Goal: Task Accomplishment & Management: Complete application form

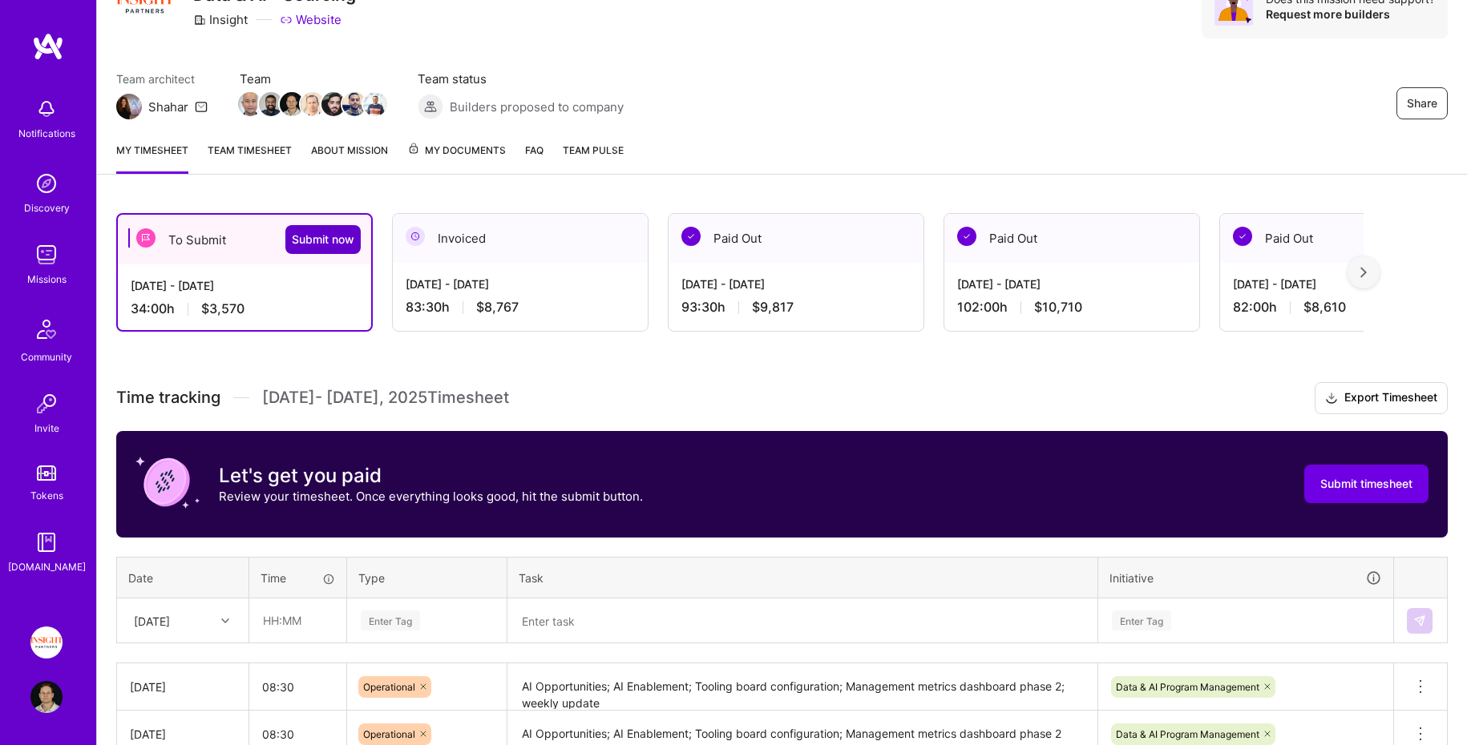
scroll to position [353, 0]
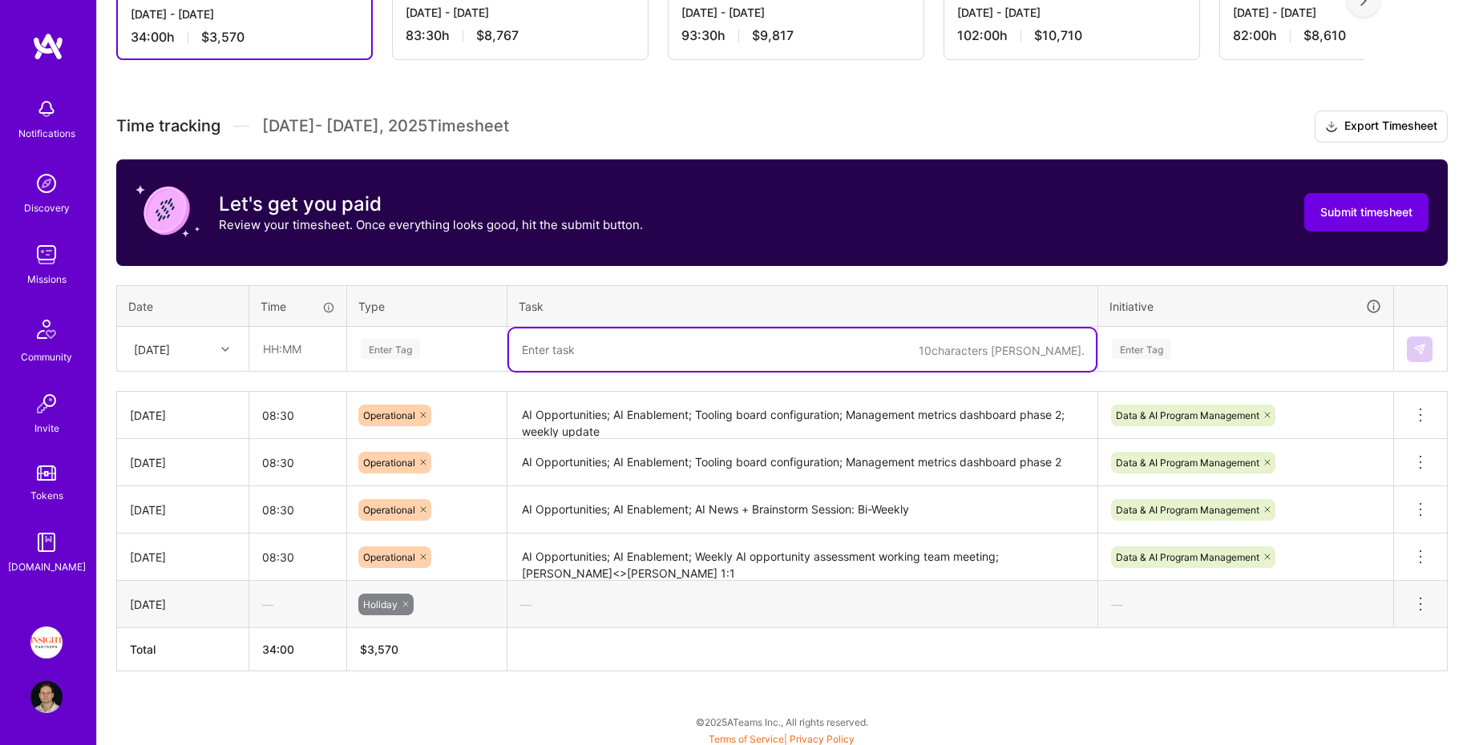
click at [560, 357] on textarea at bounding box center [802, 350] width 587 height 42
paste textarea "AI Opportunities; AI Enablement; Tooling board configuration"
type textarea "AI Opportunities; AI Enablement; Tooling board configuration"
click at [479, 339] on div "Enter Tag" at bounding box center [426, 349] width 135 height 20
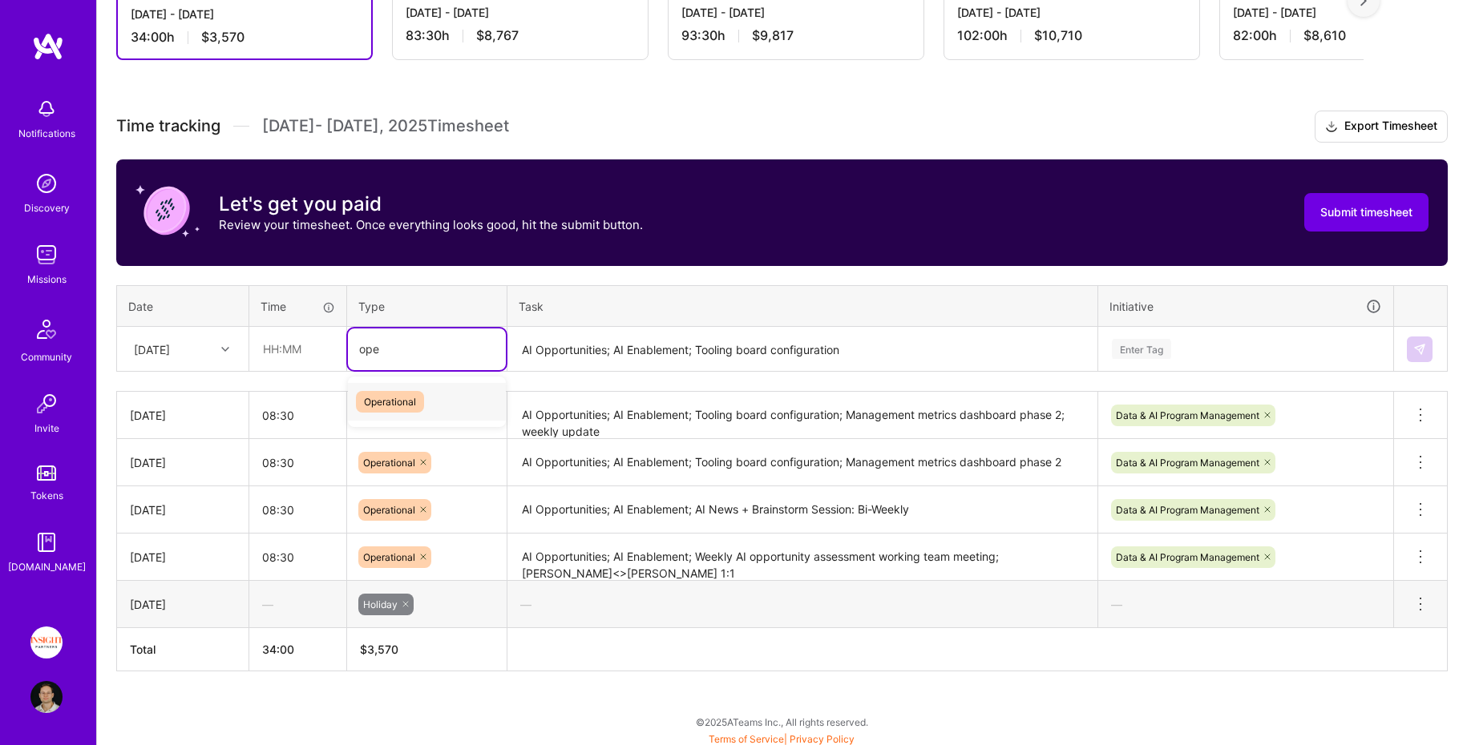
type input "oper"
click at [307, 351] on input "text" at bounding box center [297, 349] width 95 height 42
type input "08:30"
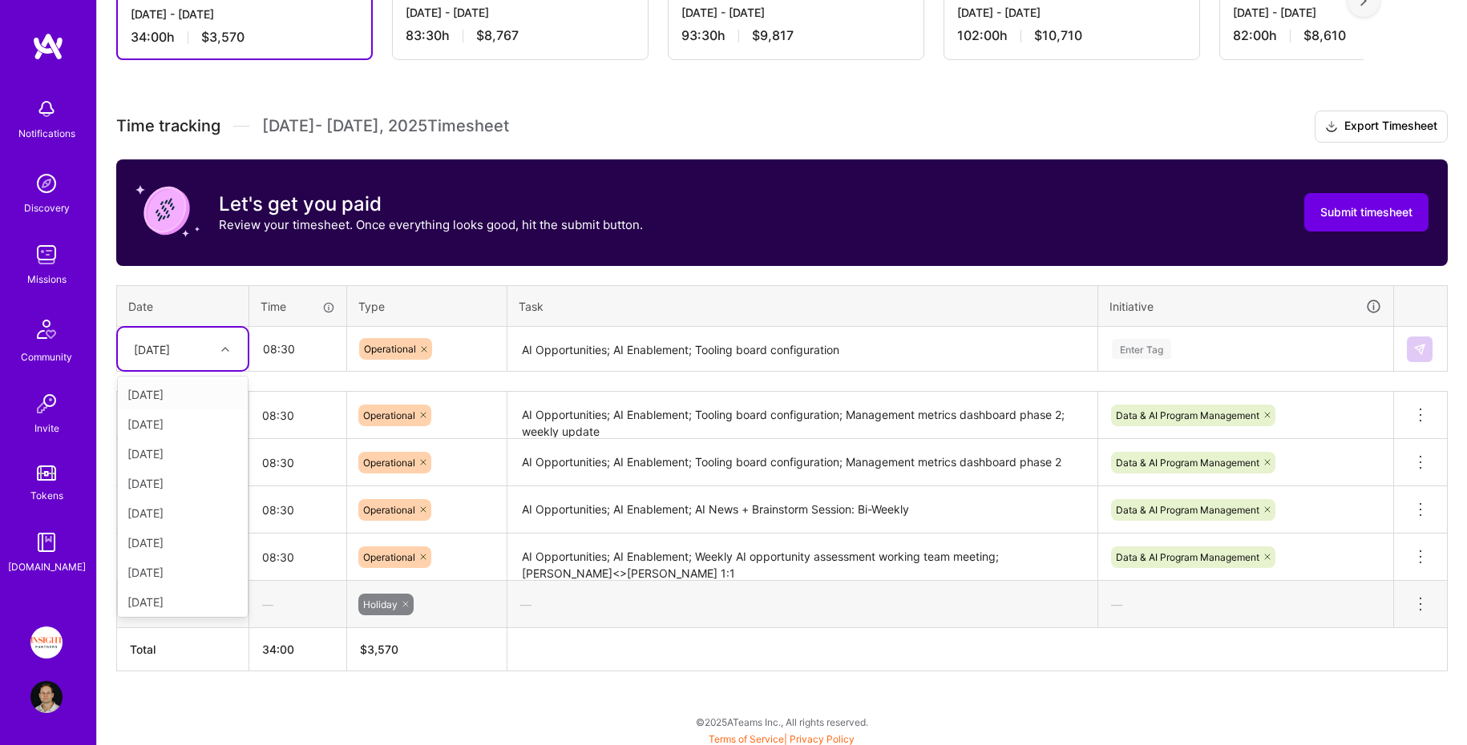
click at [170, 347] on div "[DATE]" at bounding box center [152, 349] width 36 height 17
click at [402, 286] on th "Type" at bounding box center [427, 306] width 160 height 42
click at [170, 349] on div "[DATE]" at bounding box center [152, 349] width 36 height 17
click at [177, 597] on div "[DATE]" at bounding box center [183, 602] width 130 height 30
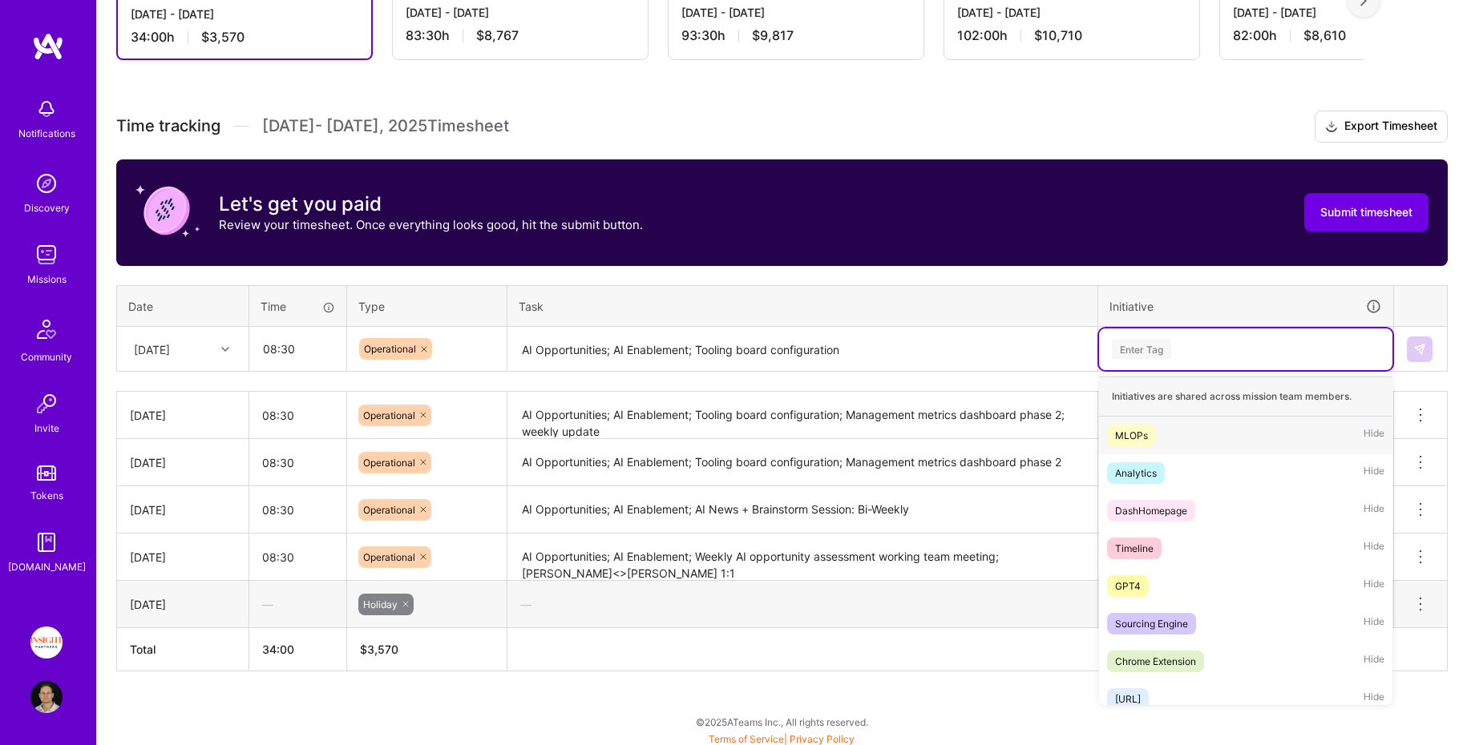
click at [1266, 343] on div "Enter Tag" at bounding box center [1245, 349] width 271 height 20
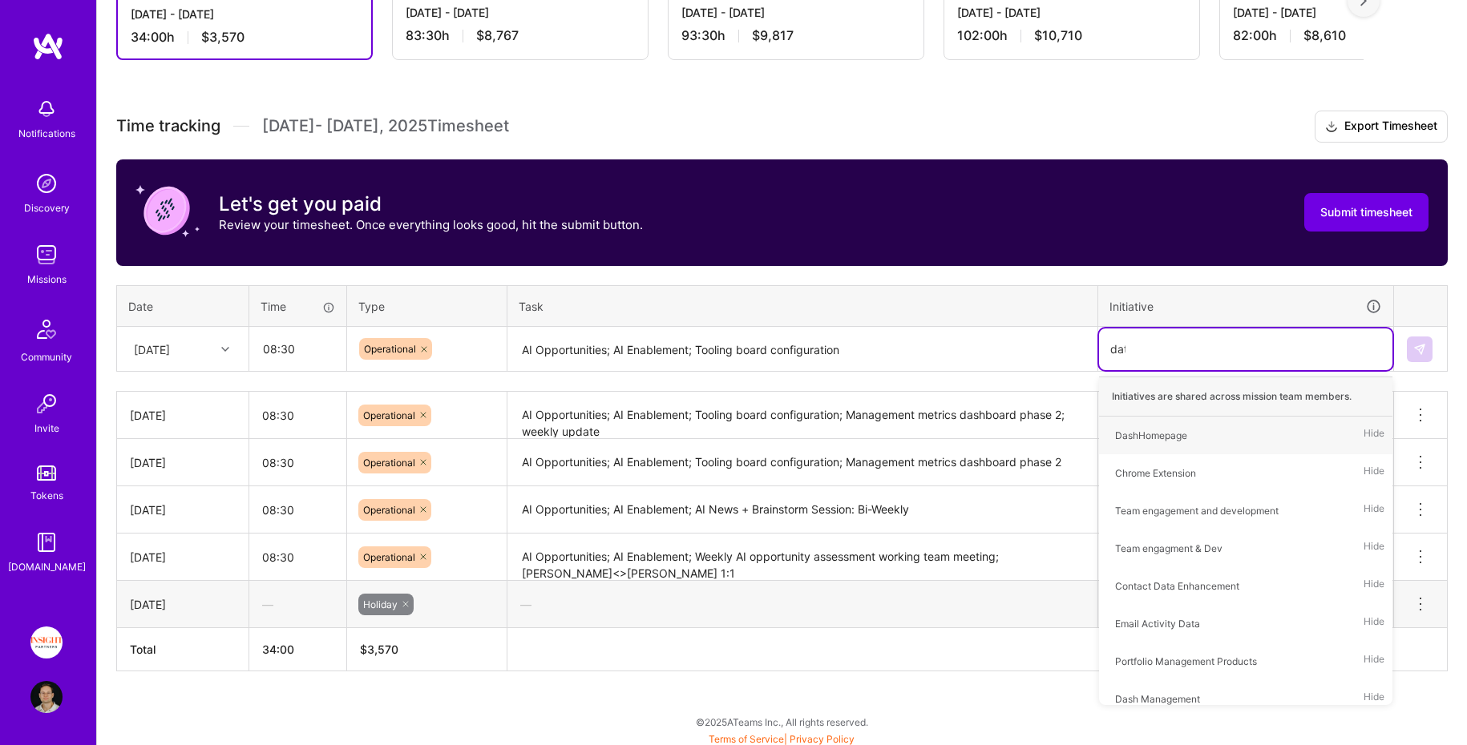
type input "data"
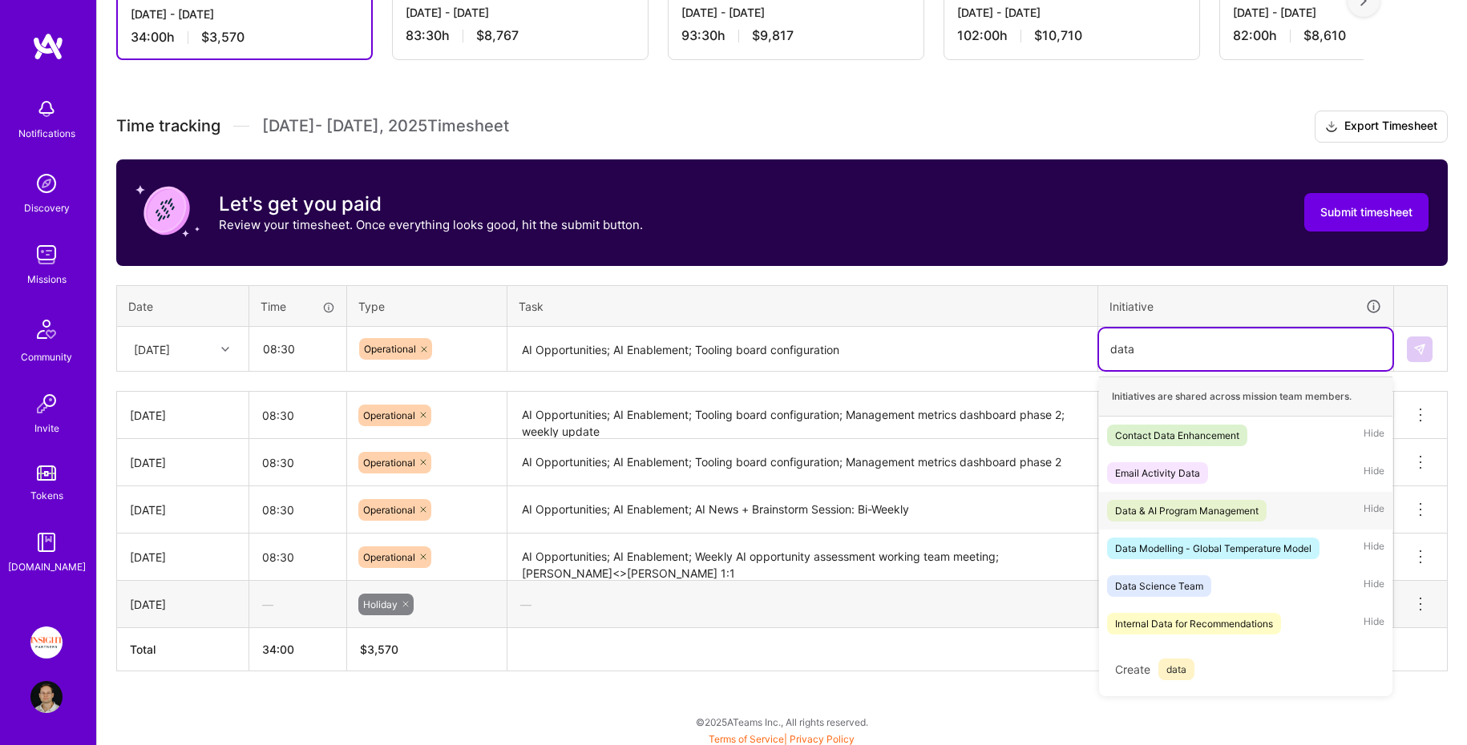
click at [1272, 499] on div "Data & AI Program Management Hide" at bounding box center [1245, 511] width 293 height 38
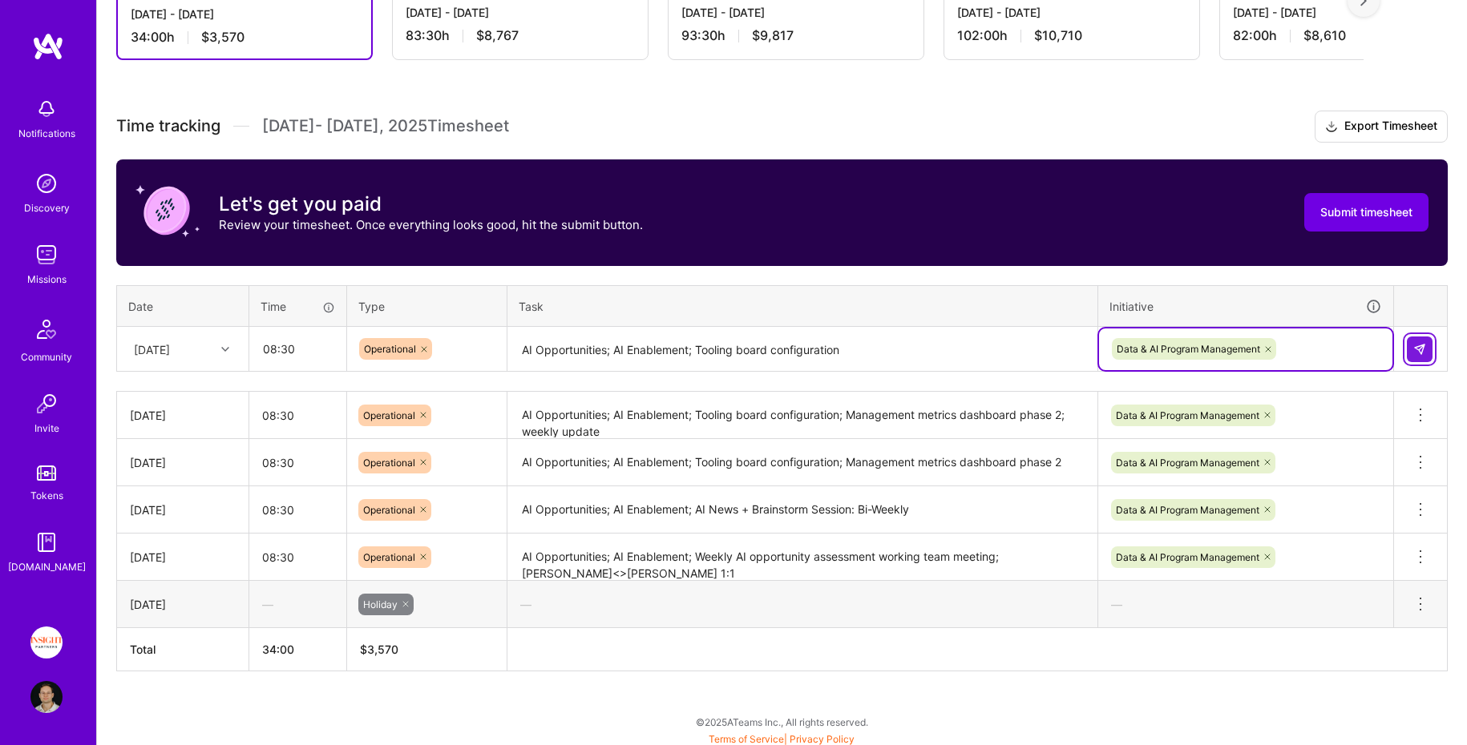
click at [1413, 351] on img at bounding box center [1419, 349] width 13 height 13
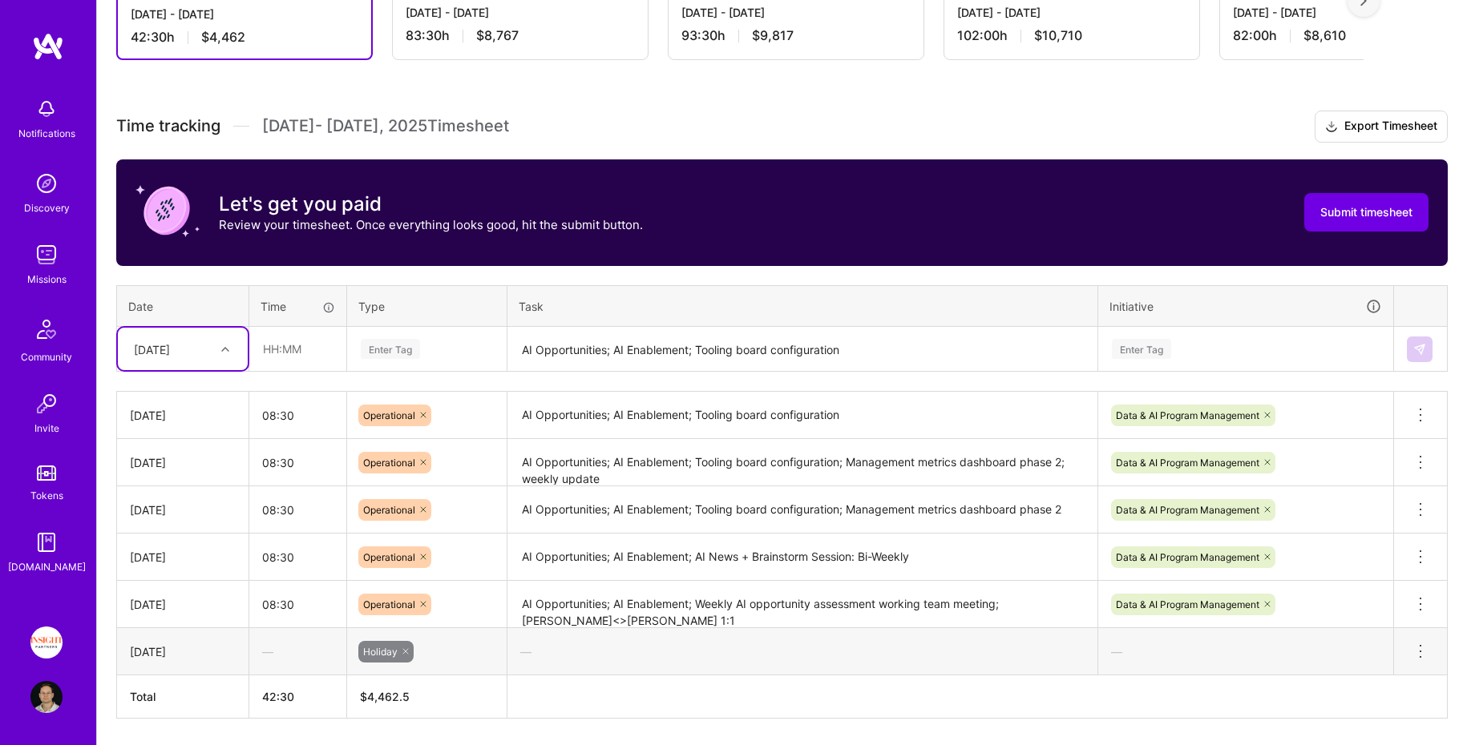
click at [614, 360] on textarea "AI Opportunities; AI Enablement; Tooling board configuration" at bounding box center [802, 350] width 587 height 42
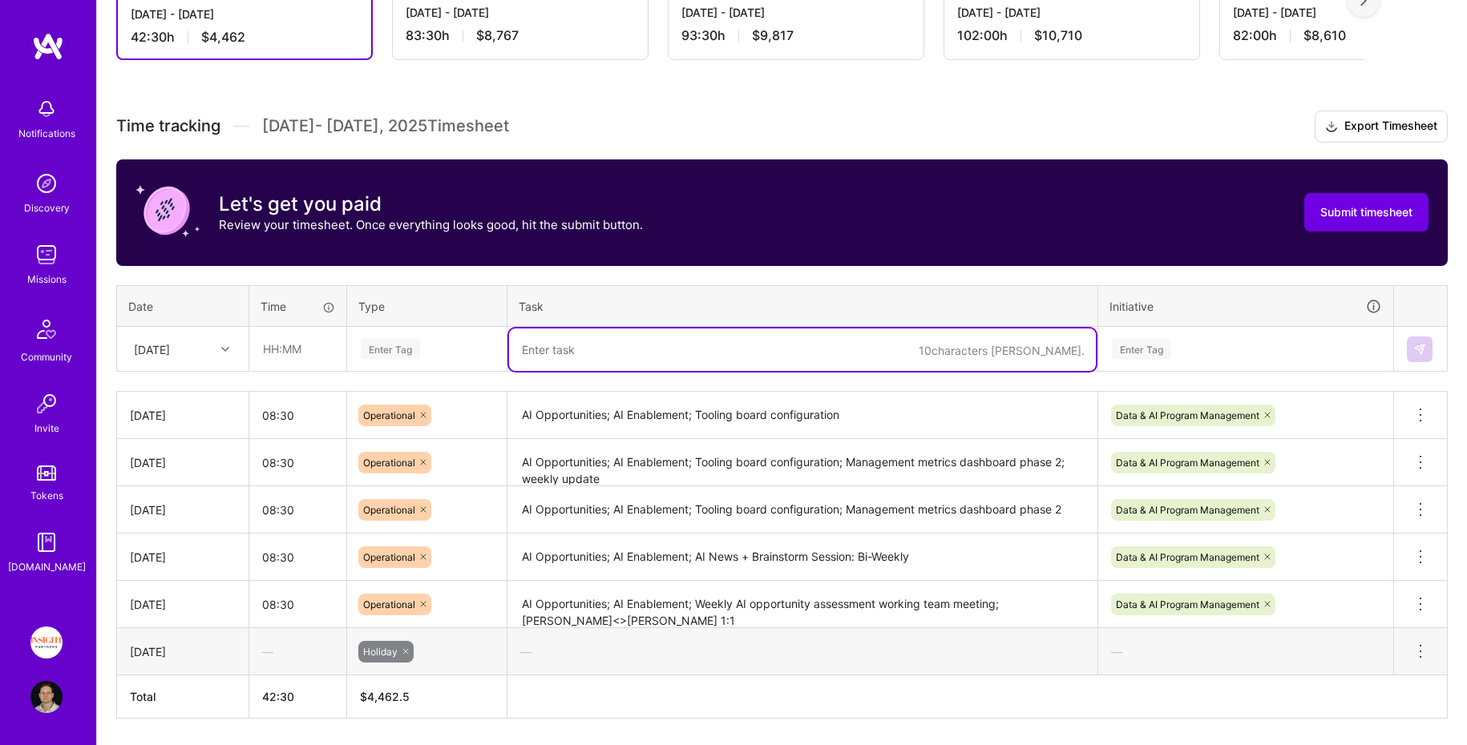
paste textarea "AI Opportunities; AI Enablement; Weekly AI opportunity assessment working team …"
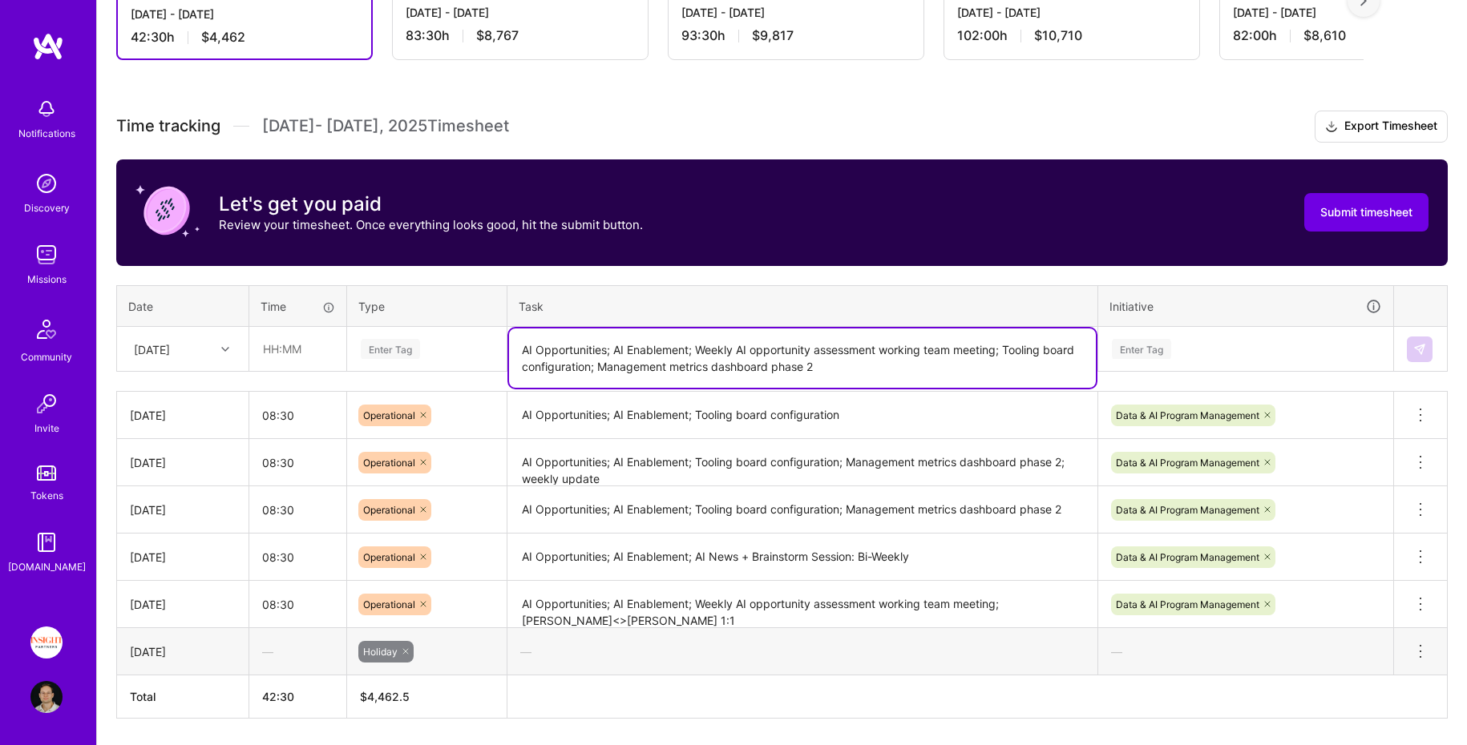
type textarea "AI Opportunities; AI Enablement; Weekly AI opportunity assessment working team …"
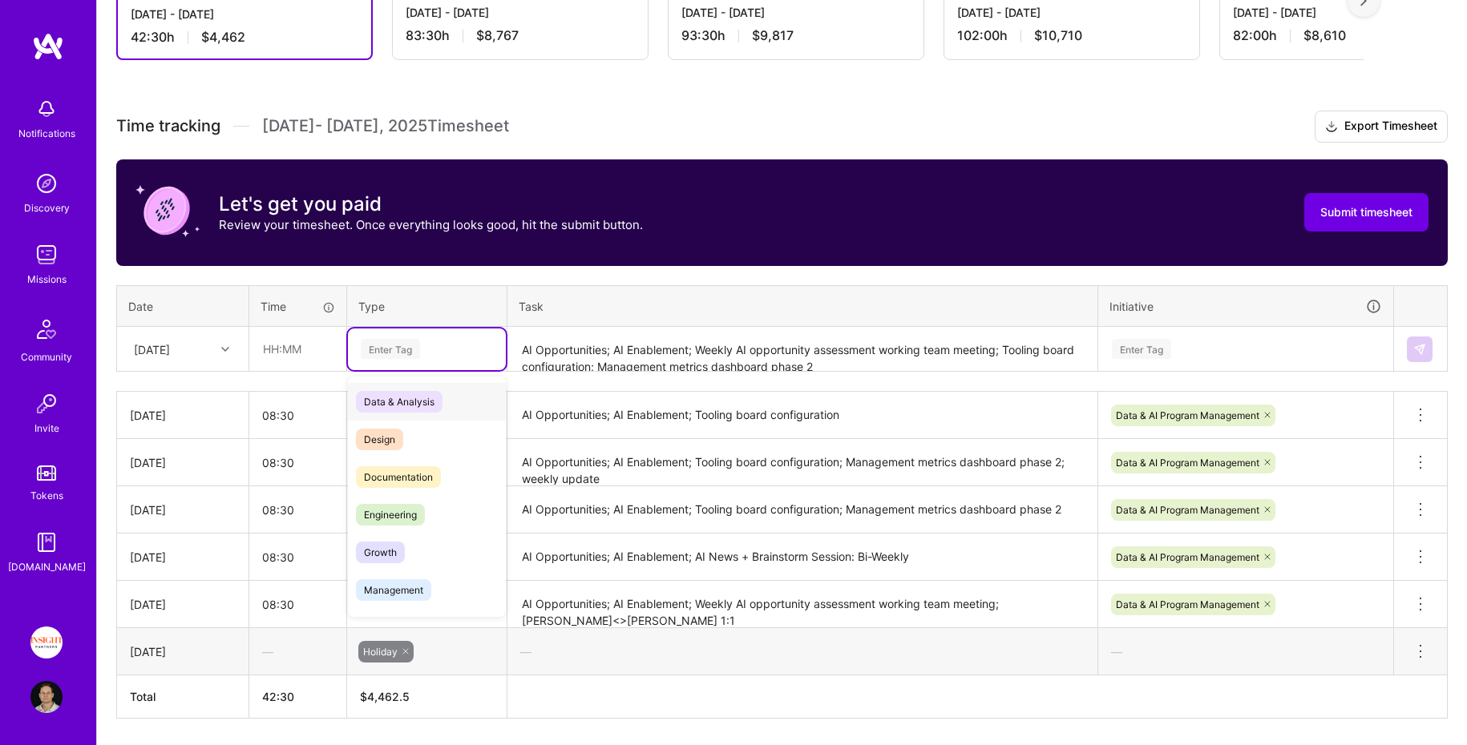
click at [445, 343] on div "Enter Tag" at bounding box center [426, 349] width 135 height 20
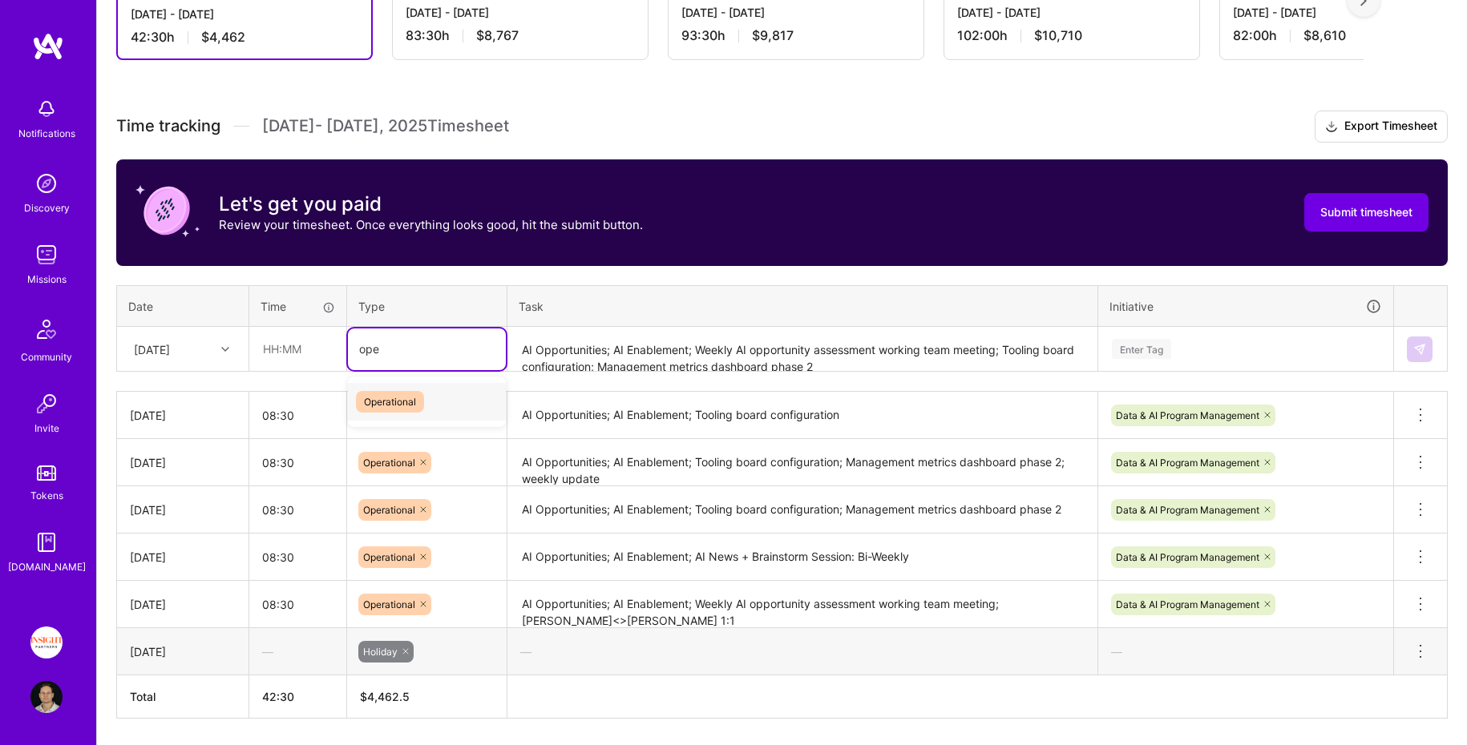
type input "oper"
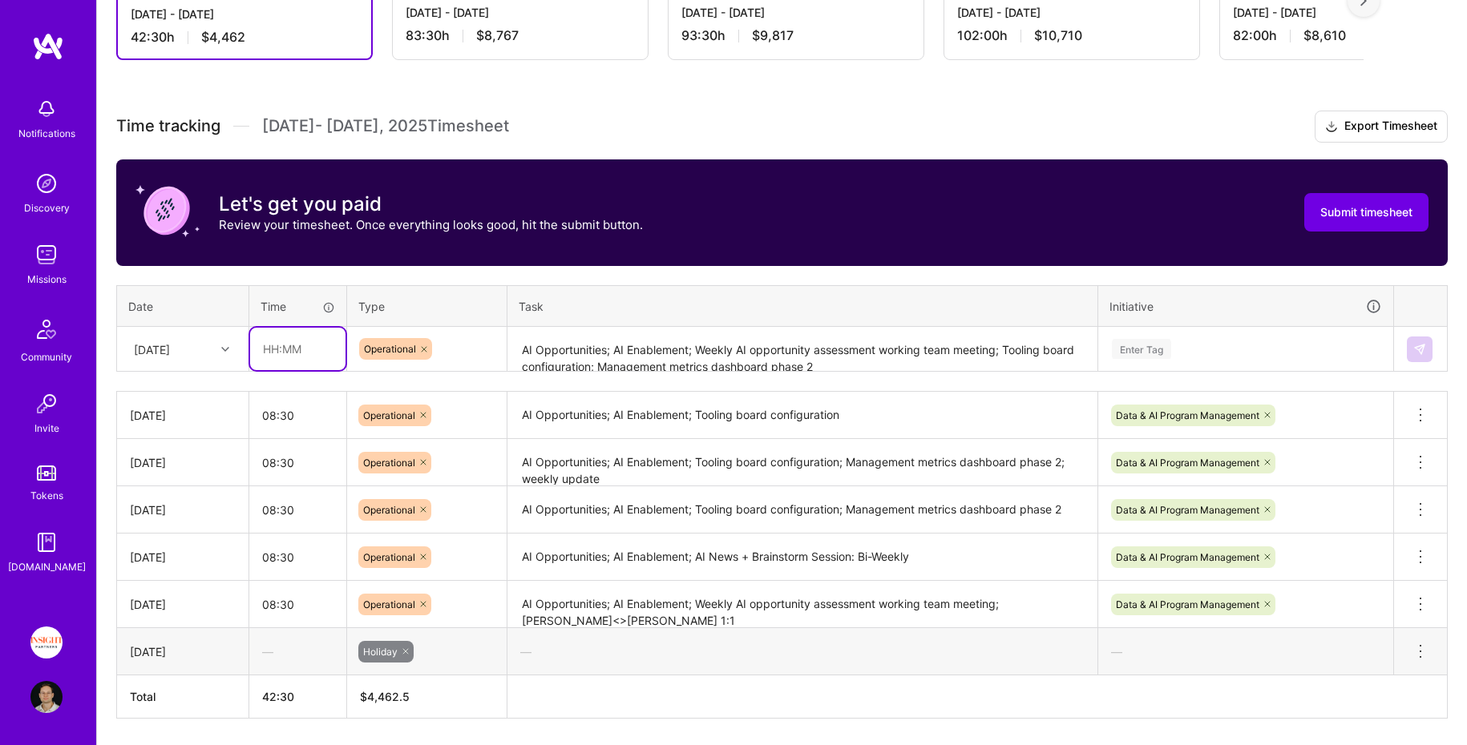
click at [315, 351] on input "text" at bounding box center [297, 349] width 95 height 42
type input "08:30"
click at [166, 341] on div "[DATE]" at bounding box center [152, 349] width 36 height 17
click at [538, 291] on th "Task" at bounding box center [802, 306] width 591 height 42
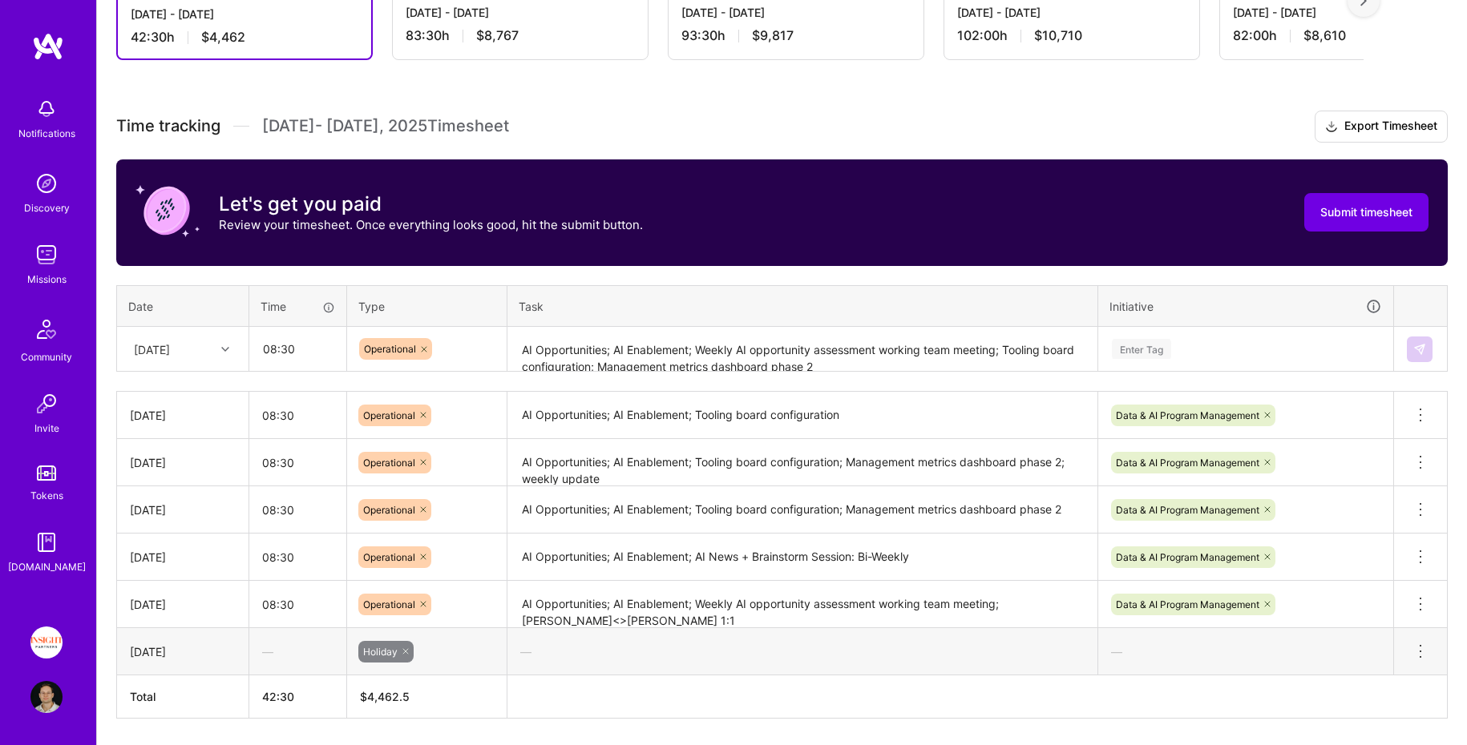
click at [208, 344] on div "[DATE]" at bounding box center [170, 349] width 89 height 26
click at [359, 272] on div "Time tracking [DATE] - [DATE] Timesheet Export Timesheet Let's get you paid Rev…" at bounding box center [781, 415] width 1331 height 608
click at [168, 351] on div "[DATE]" at bounding box center [152, 349] width 36 height 17
click at [198, 423] on div "[DATE]" at bounding box center [183, 424] width 130 height 30
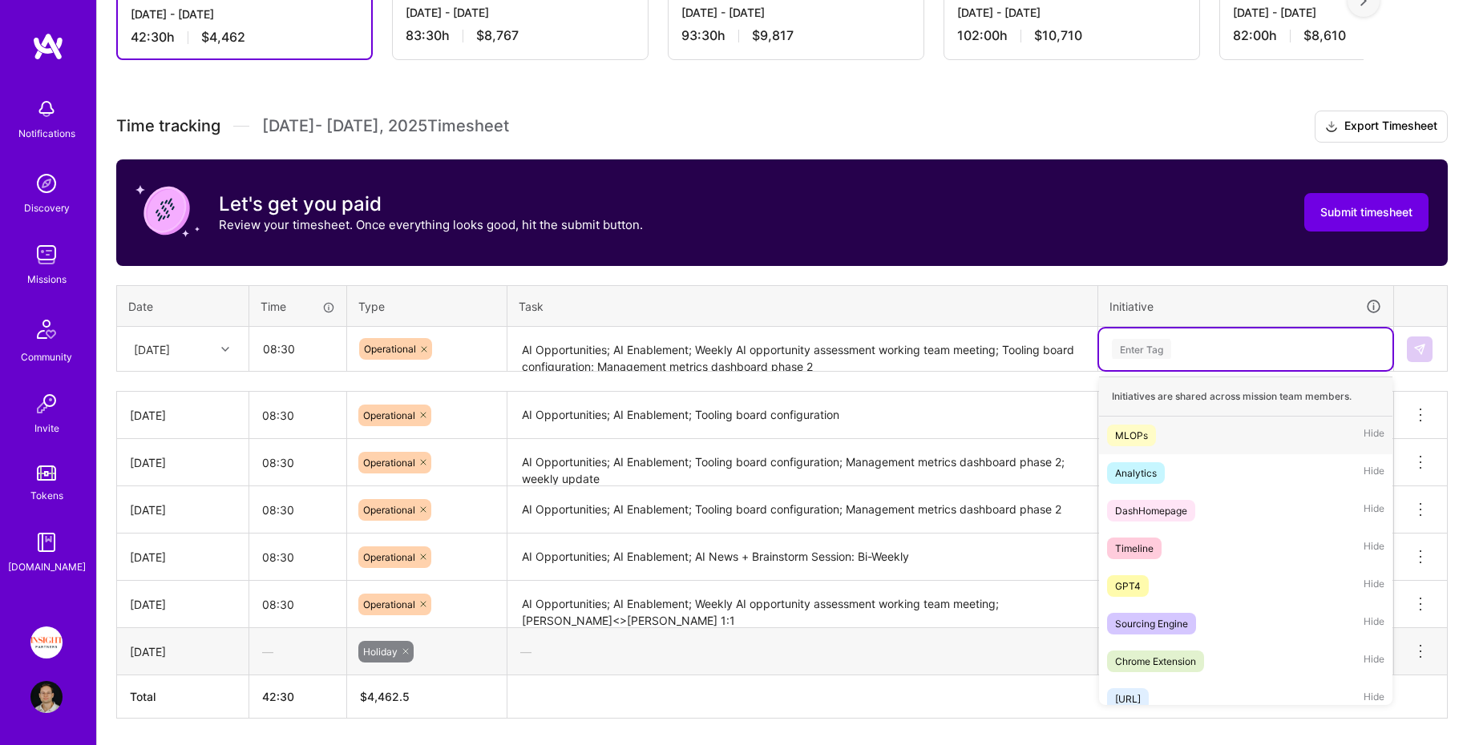
click at [1143, 341] on div "Enter Tag" at bounding box center [1141, 349] width 59 height 25
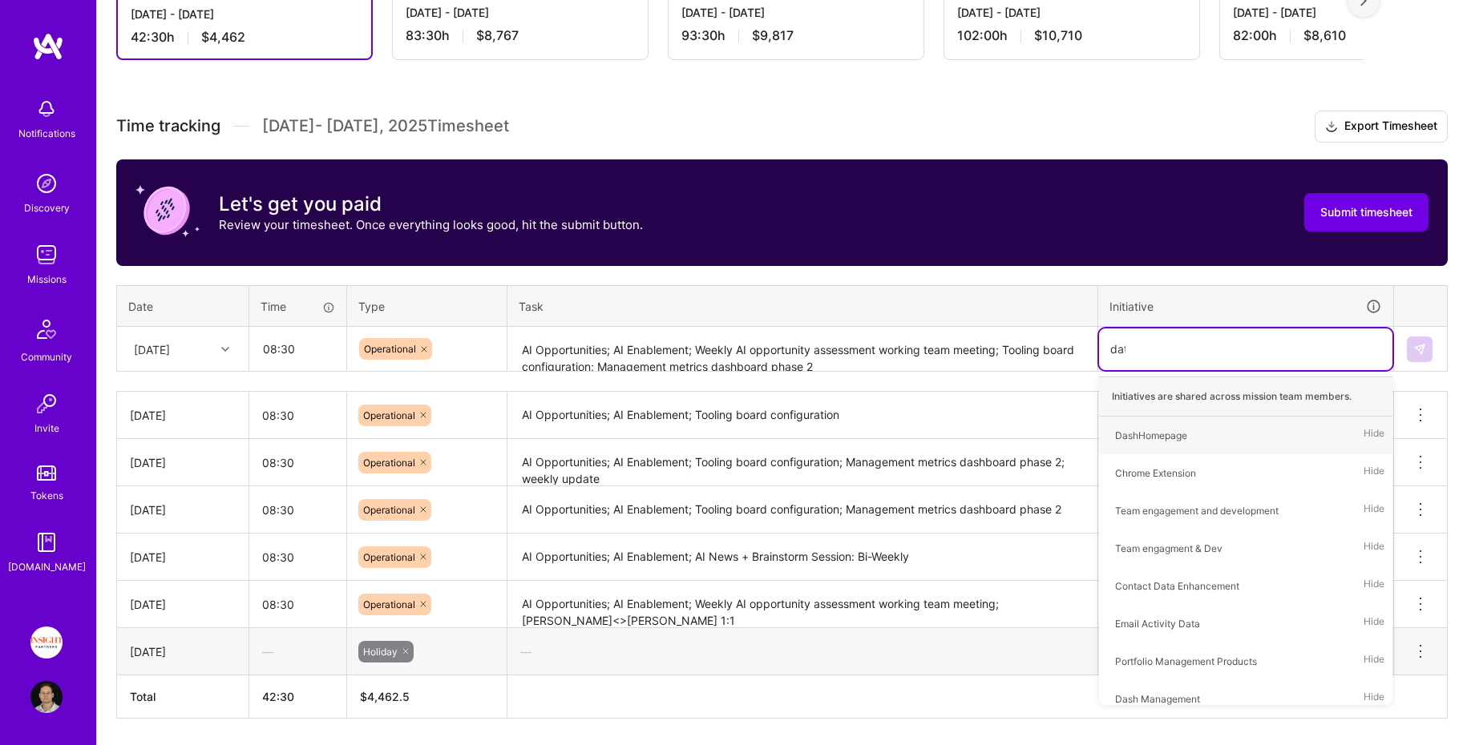
type input "data"
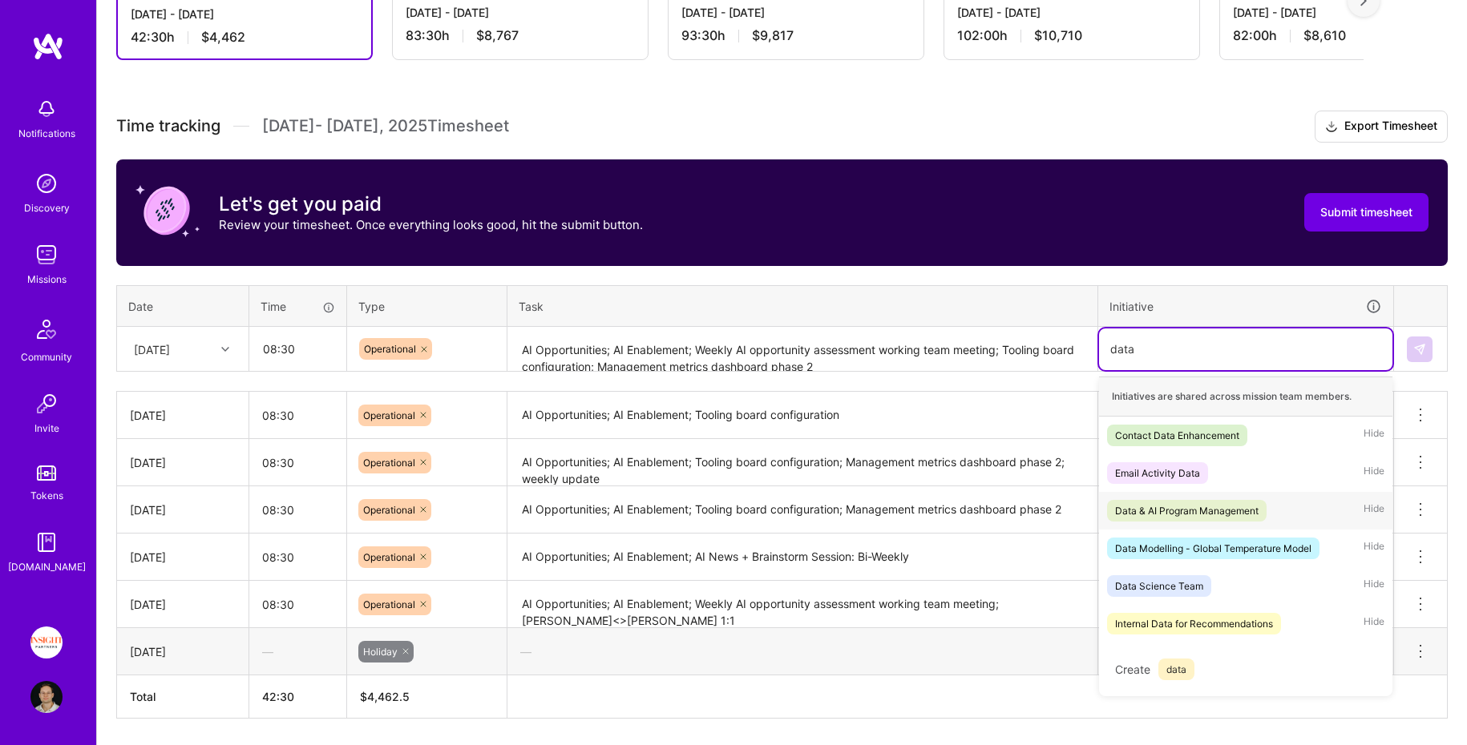
click at [1256, 505] on div "Data & AI Program Management" at bounding box center [1186, 510] width 143 height 17
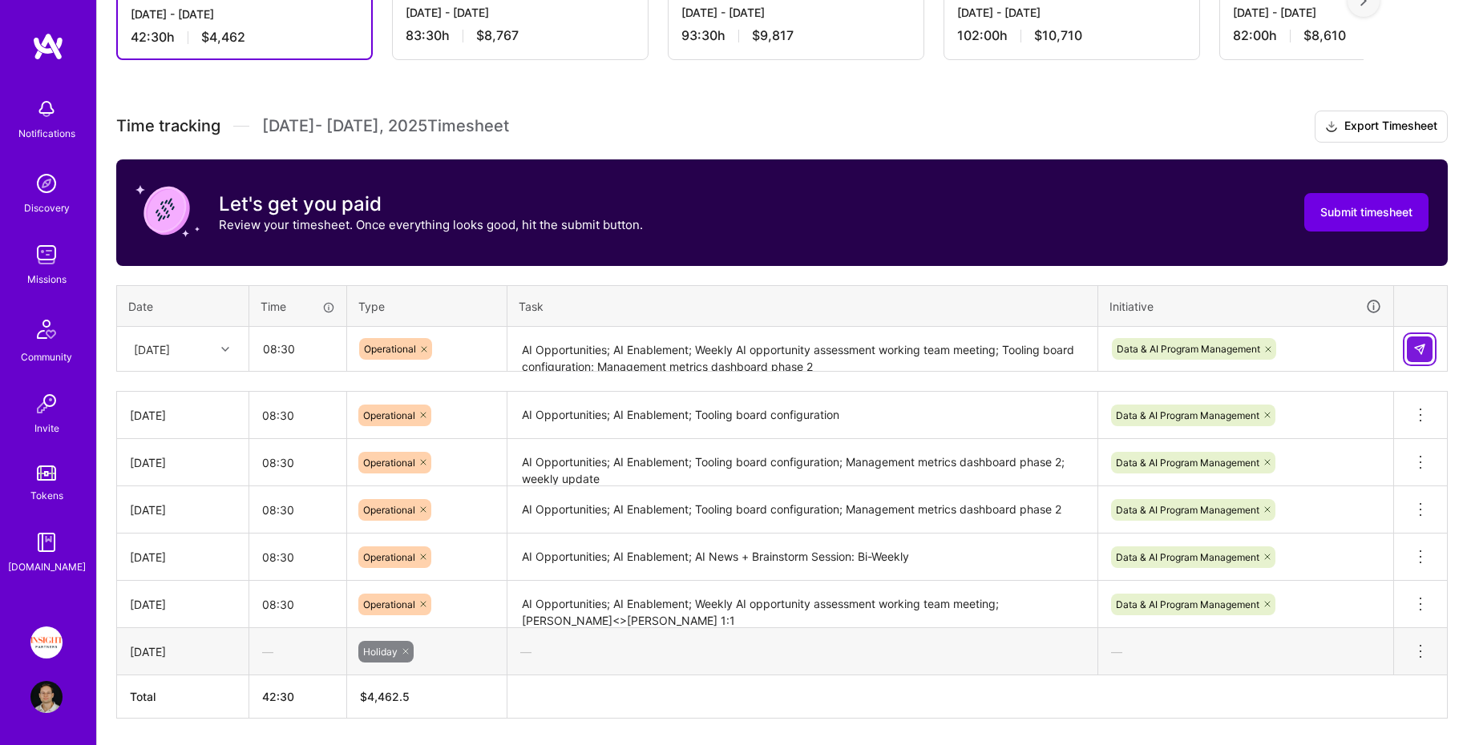
click at [1415, 345] on img at bounding box center [1419, 349] width 13 height 13
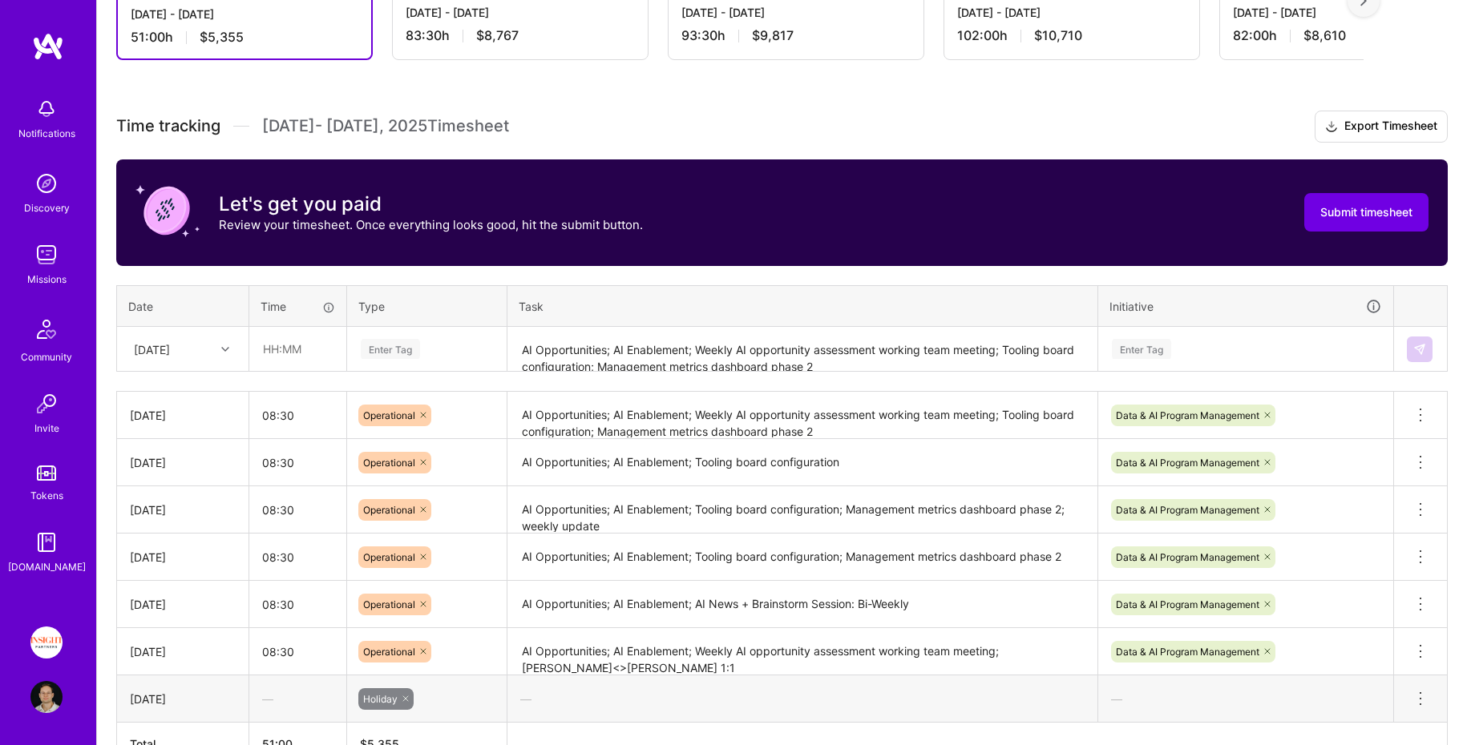
click at [574, 369] on div "Time tracking [DATE] - [DATE] Timesheet Export Timesheet Let's get you paid Rev…" at bounding box center [781, 439] width 1331 height 656
click at [596, 320] on th "Task" at bounding box center [802, 306] width 591 height 42
click at [609, 359] on textarea "AI Opportunities; AI Enablement; Weekly AI opportunity assessment working team …" at bounding box center [802, 350] width 587 height 42
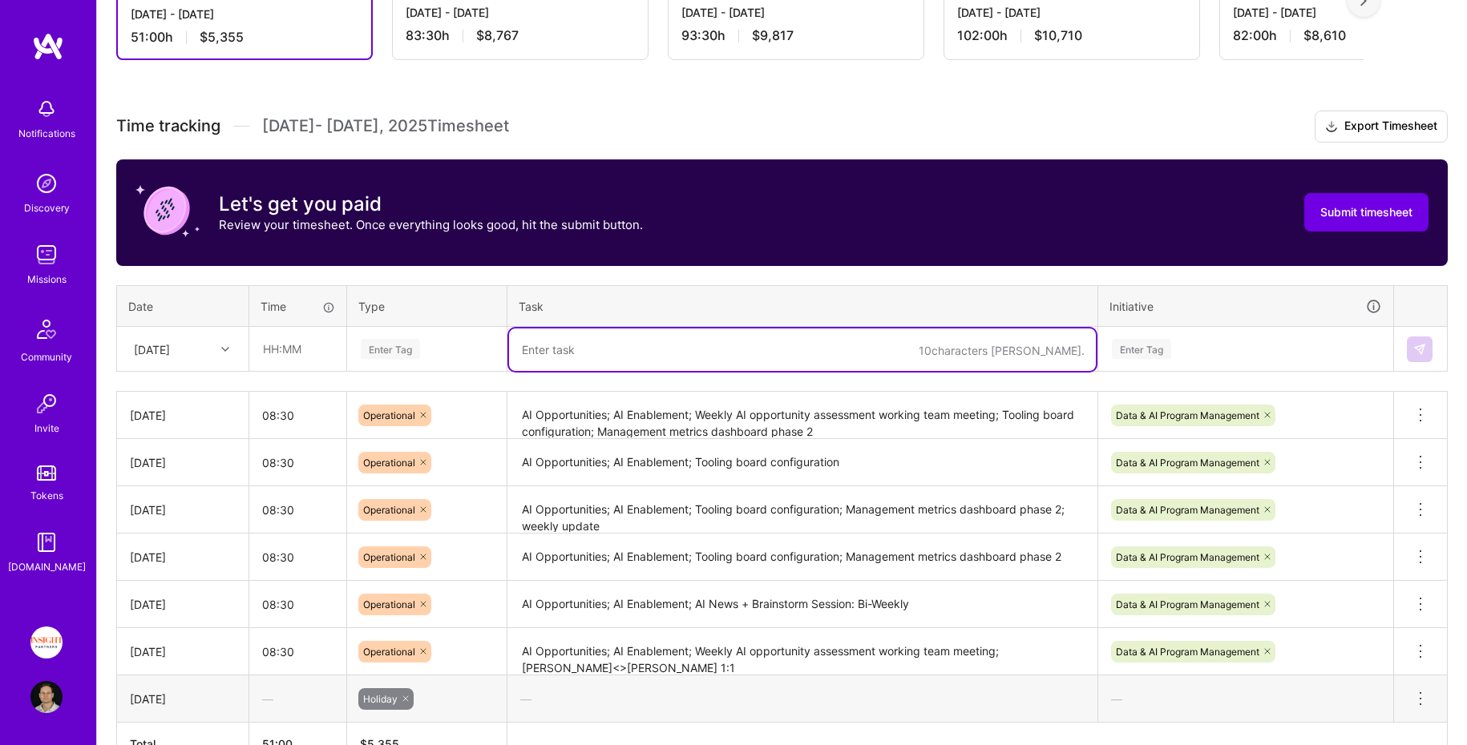
type textarea "v"
paste textarea "AI Opportunities; AI Enablement; Tooling board configuration"
type textarea "AI Opportunities; AI Enablement; Tooling board configuration"
click at [478, 342] on div "Enter Tag" at bounding box center [426, 349] width 135 height 20
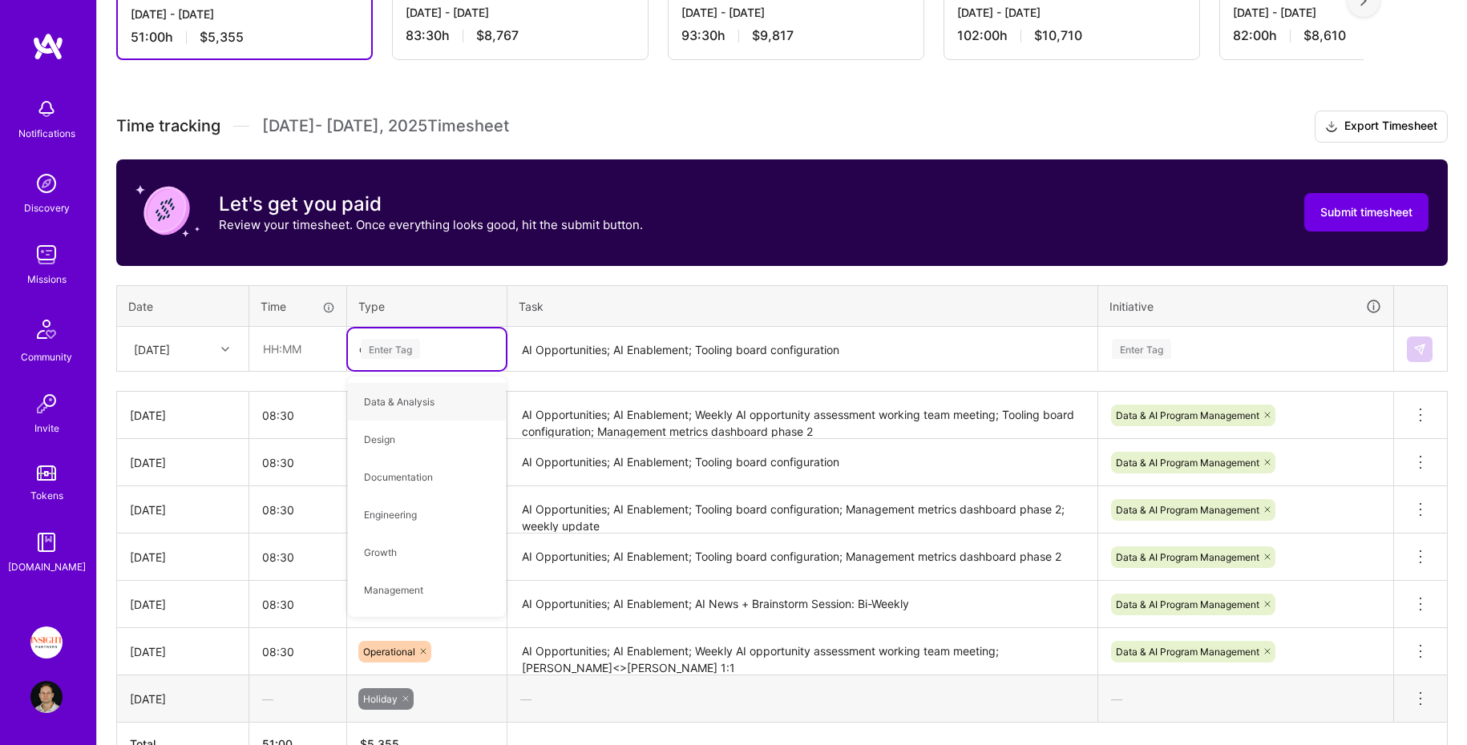
type input "oper"
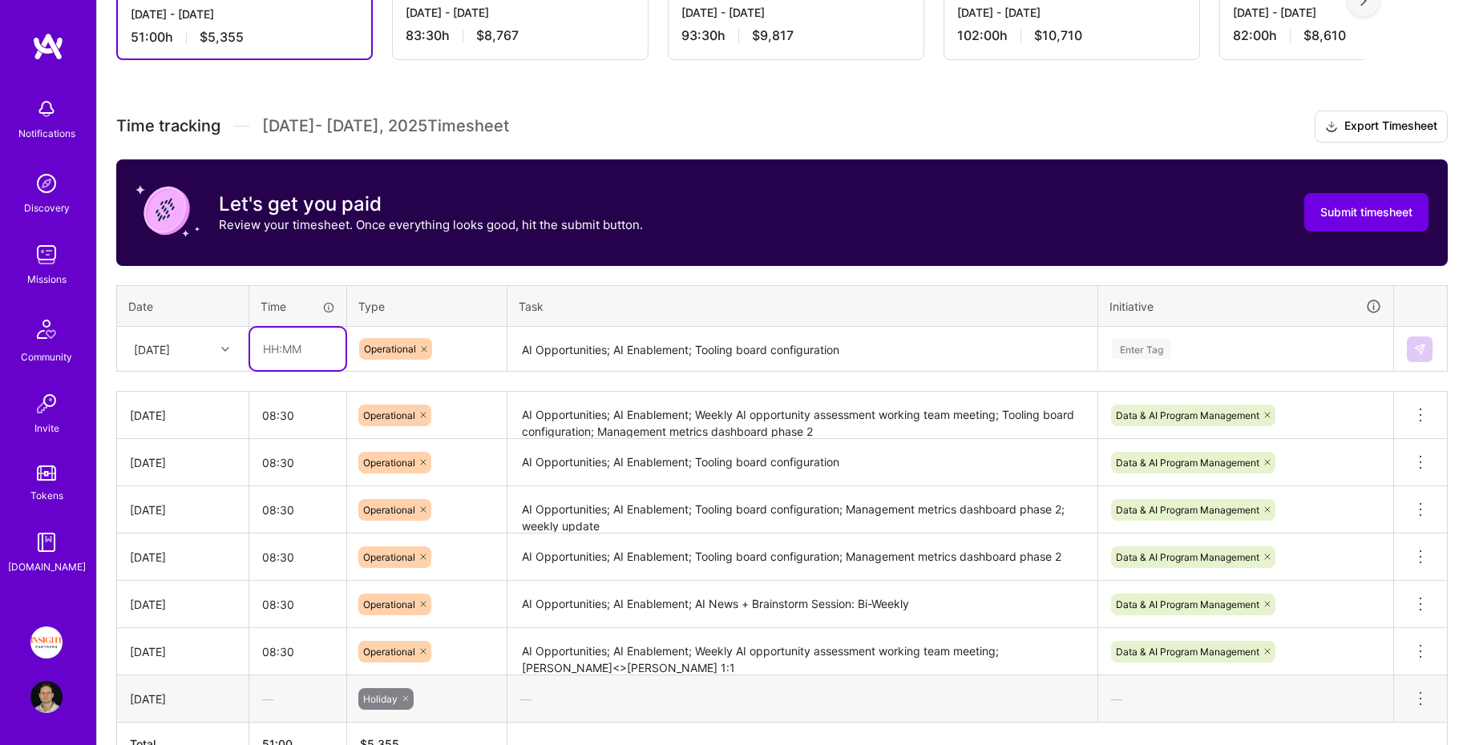
click at [281, 350] on input "text" at bounding box center [297, 349] width 95 height 42
type input "08:30"
click at [170, 342] on div "[DATE]" at bounding box center [152, 349] width 36 height 17
click at [446, 251] on div "Let's get you paid Review your timesheet. Once everything looks good, hit the s…" at bounding box center [781, 212] width 1331 height 107
click at [170, 349] on div "[DATE]" at bounding box center [152, 349] width 36 height 17
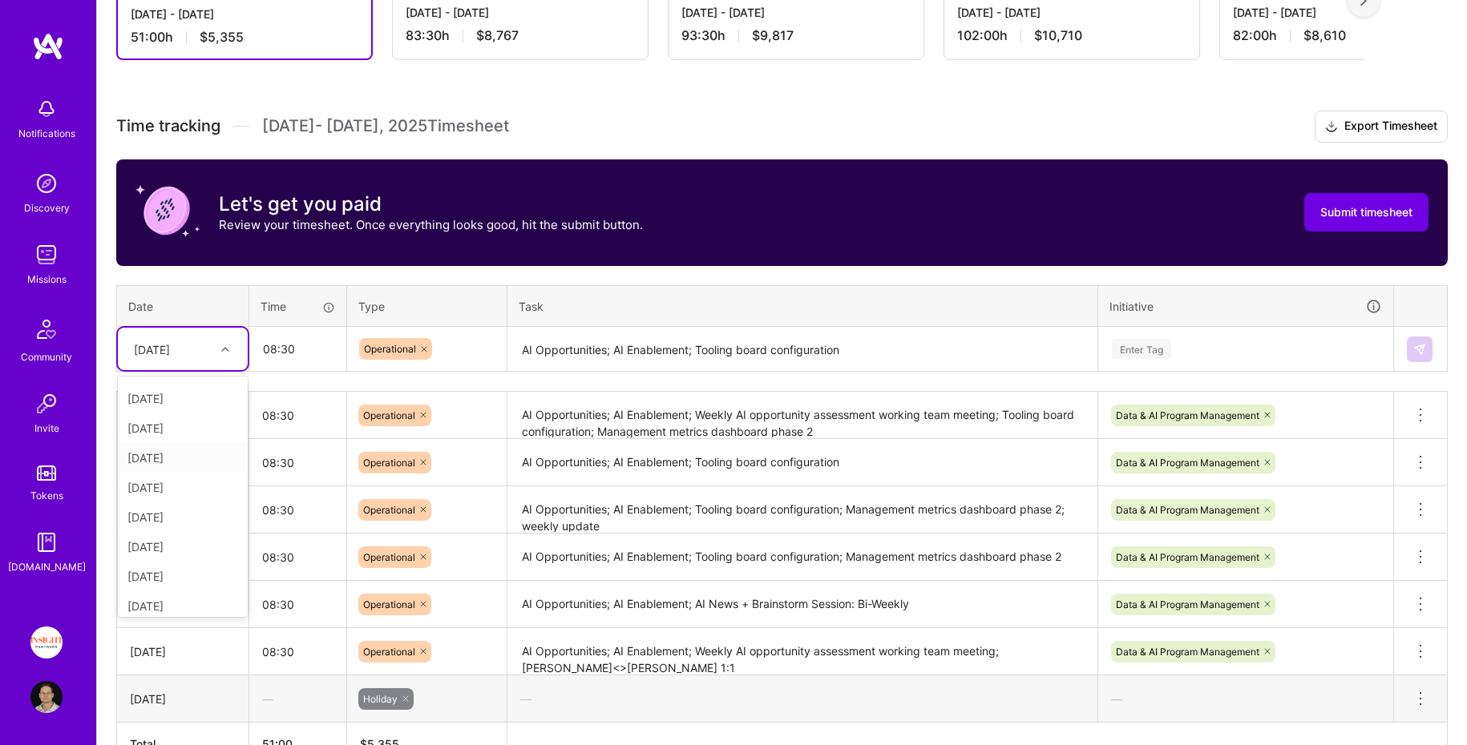
scroll to position [180, 0]
click at [383, 238] on div "Let's get you paid Review your timesheet. Once everything looks good, hit the s…" at bounding box center [388, 213] width 507 height 68
click at [196, 355] on div "[DATE]" at bounding box center [170, 349] width 89 height 26
click at [197, 486] on div "[DATE]" at bounding box center [183, 490] width 130 height 30
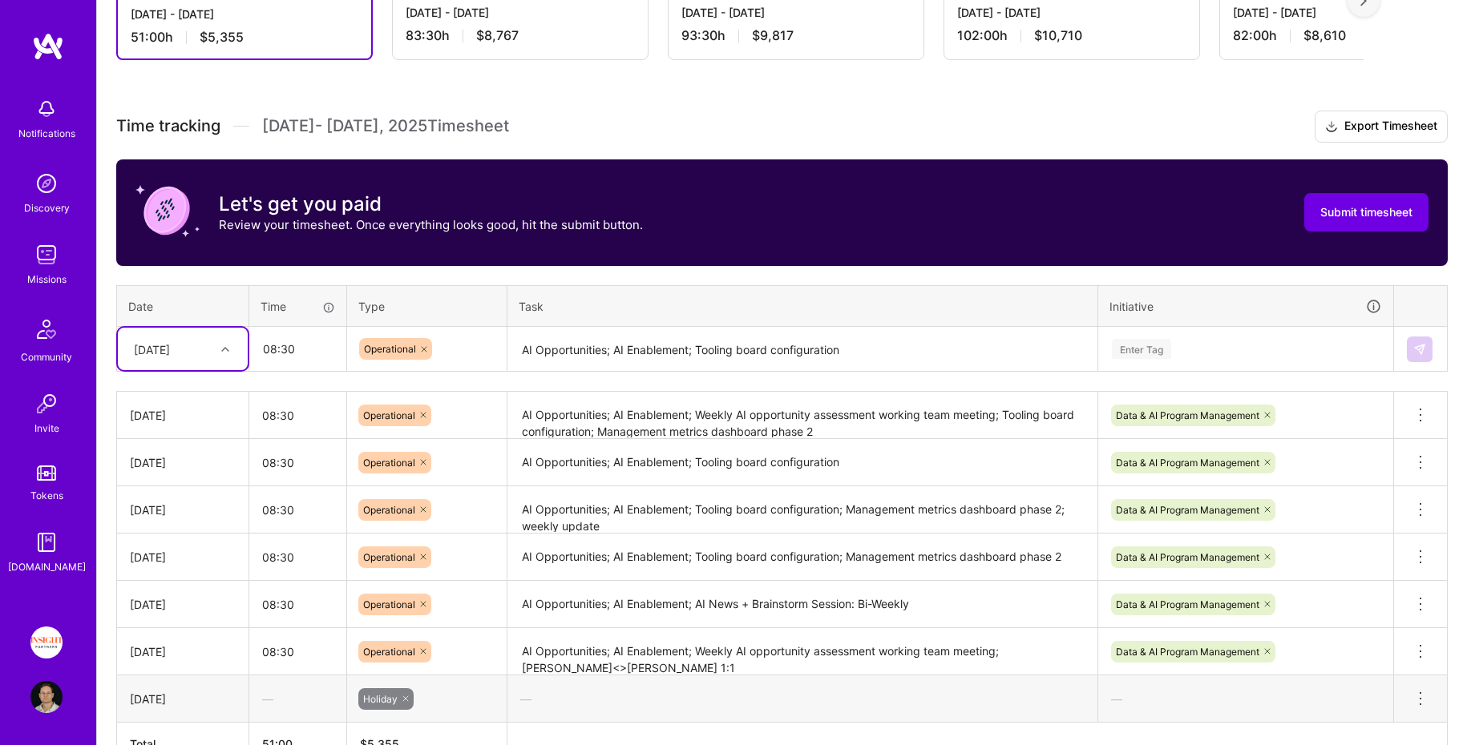
click at [1213, 353] on div "Enter Tag" at bounding box center [1245, 349] width 271 height 20
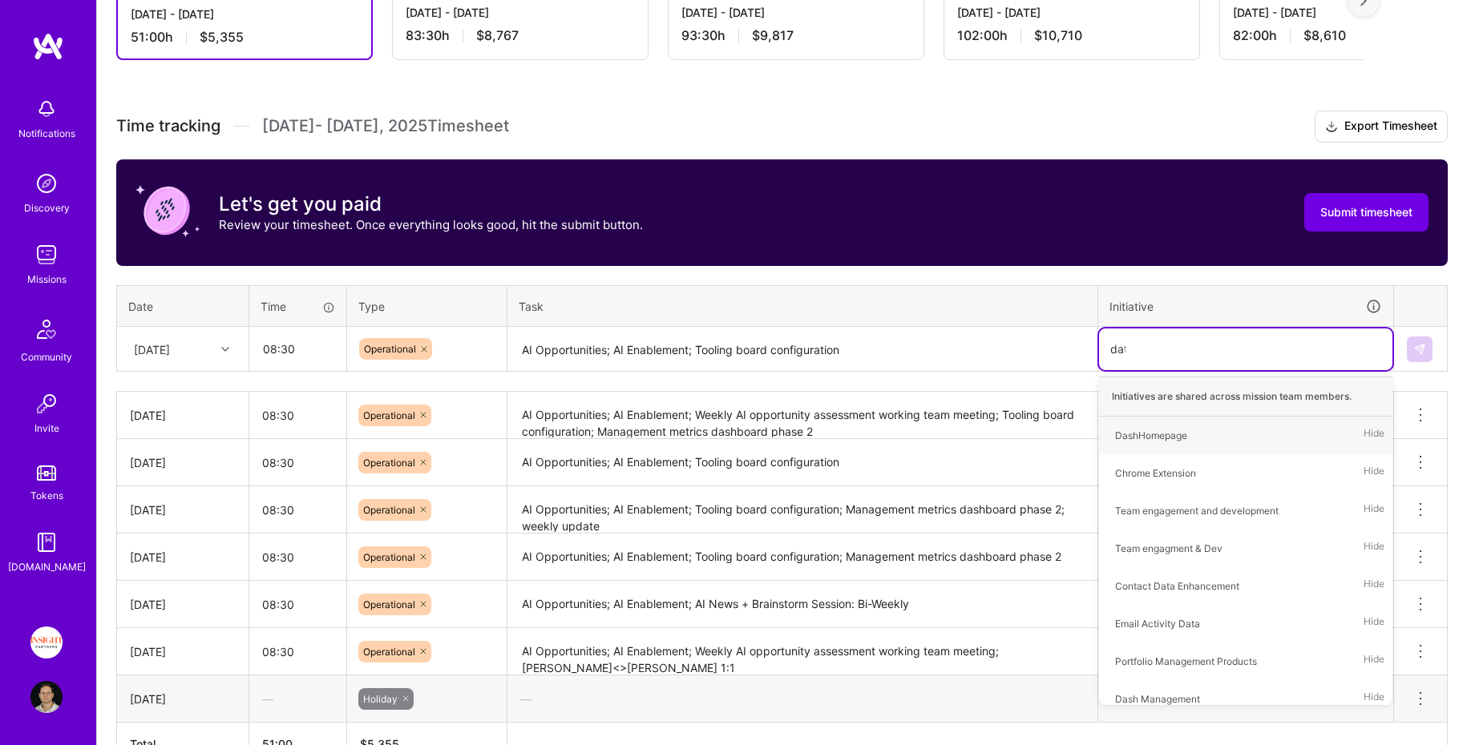
type input "data"
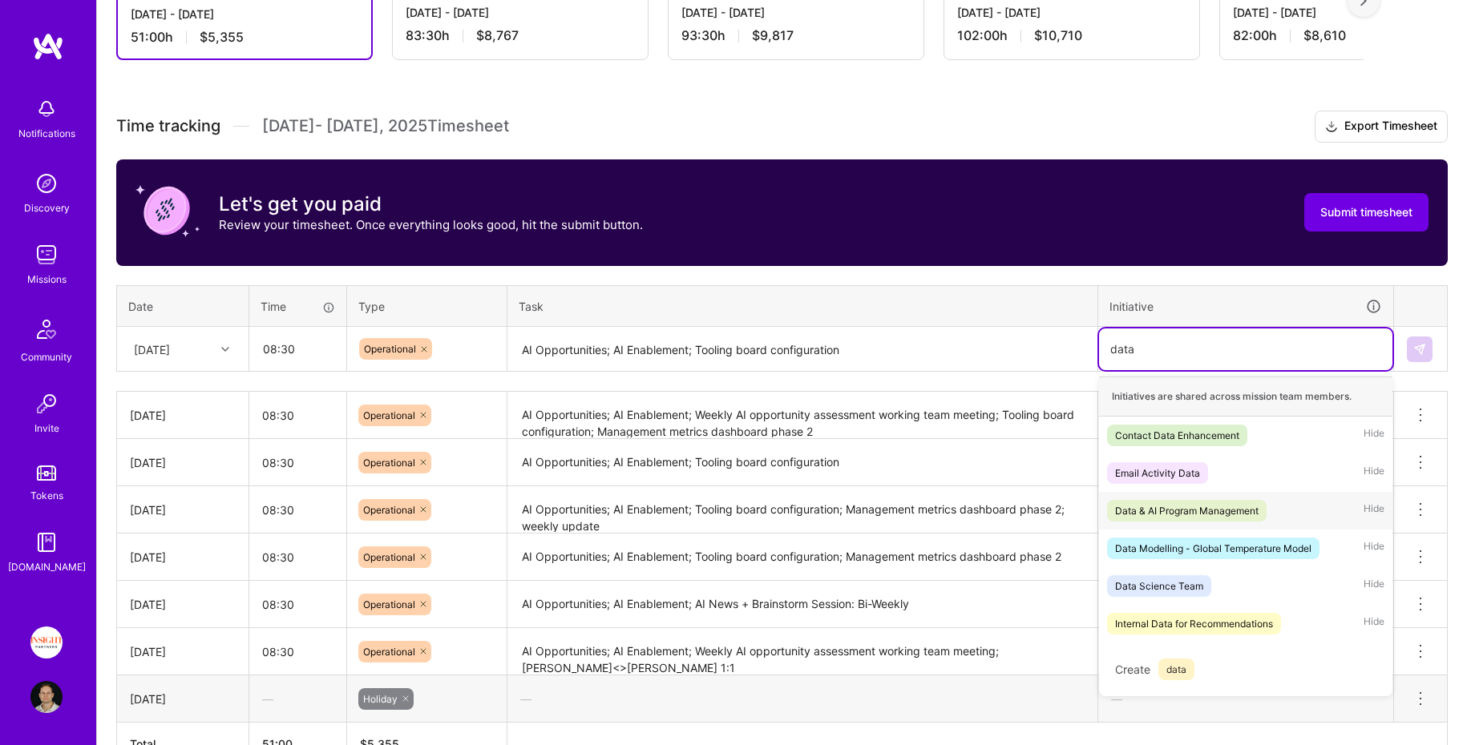
click at [1241, 512] on div "Data & AI Program Management" at bounding box center [1186, 510] width 143 height 17
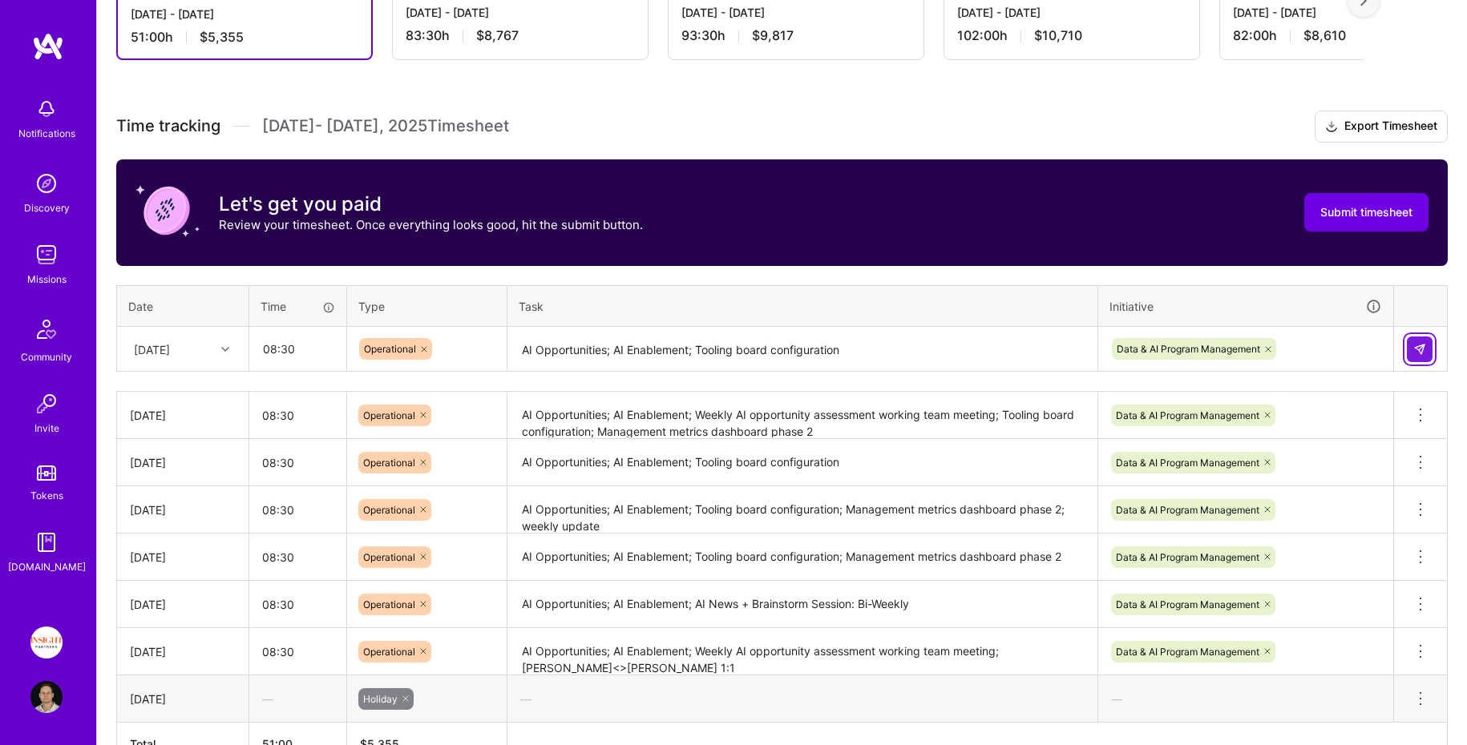
click at [1416, 349] on img at bounding box center [1419, 349] width 13 height 13
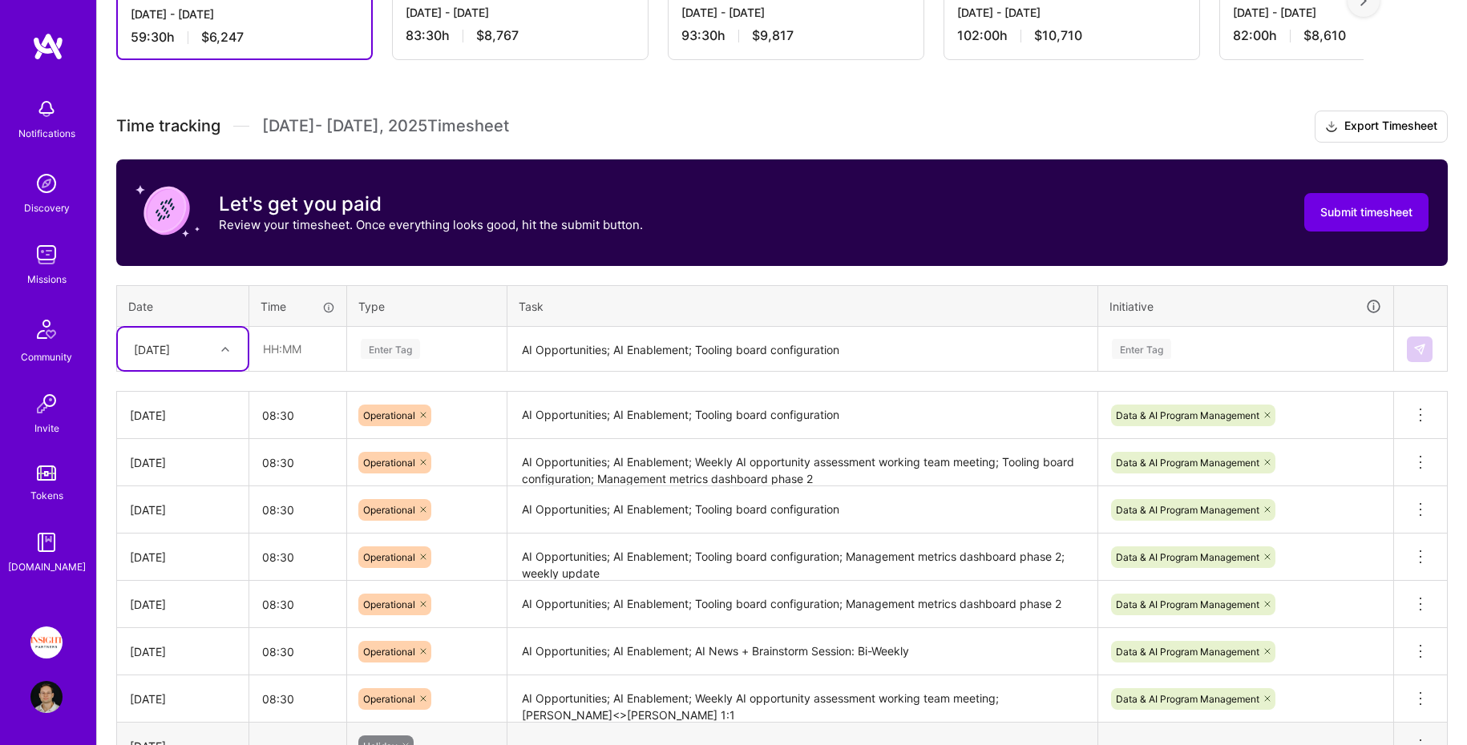
click at [569, 345] on textarea "AI Opportunities; AI Enablement; Tooling board configuration" at bounding box center [802, 350] width 587 height 42
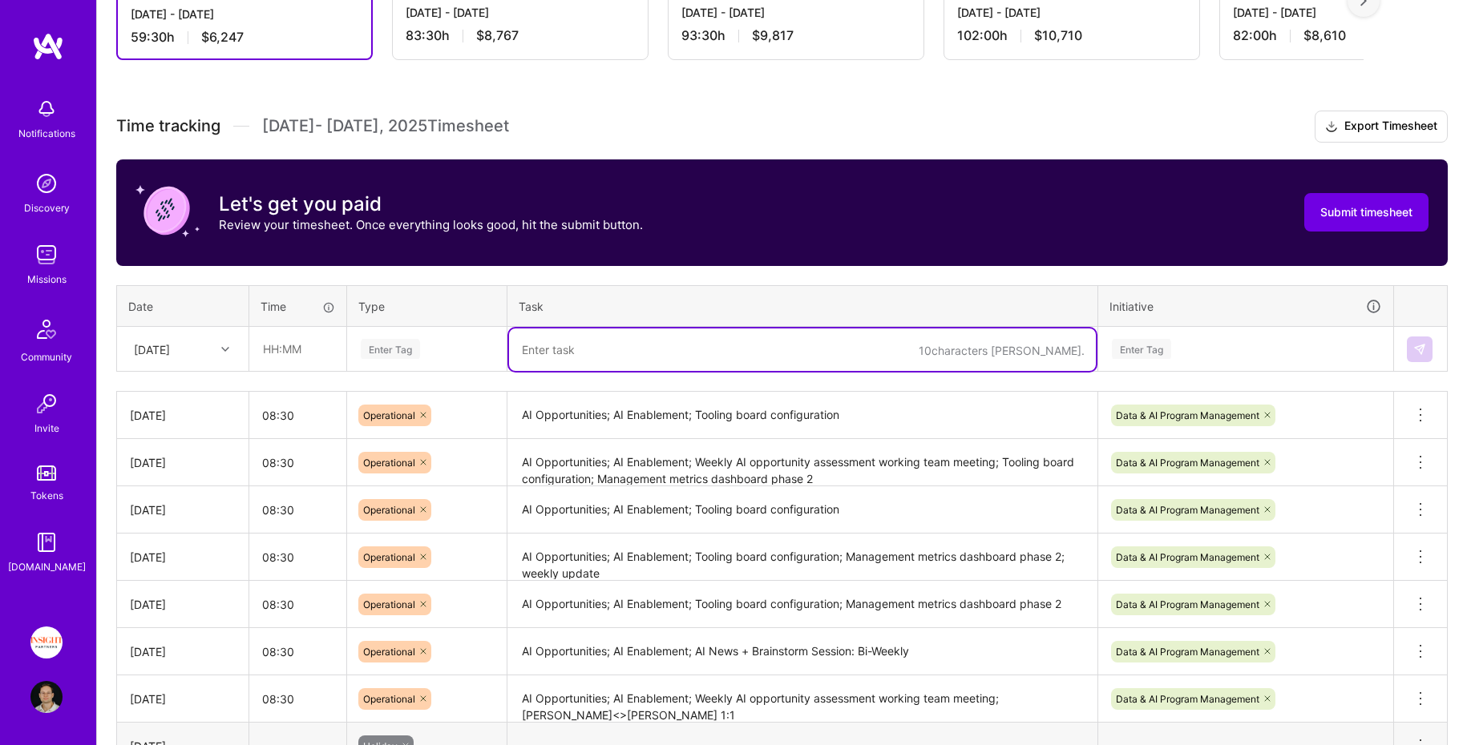
paste textarea "AI Opportunities; AI Enablement; Tooling board configuration"
type textarea "AI Opportunities; AI Enablement; Tooling board configuration"
click at [438, 339] on div "Enter Tag" at bounding box center [426, 349] width 135 height 20
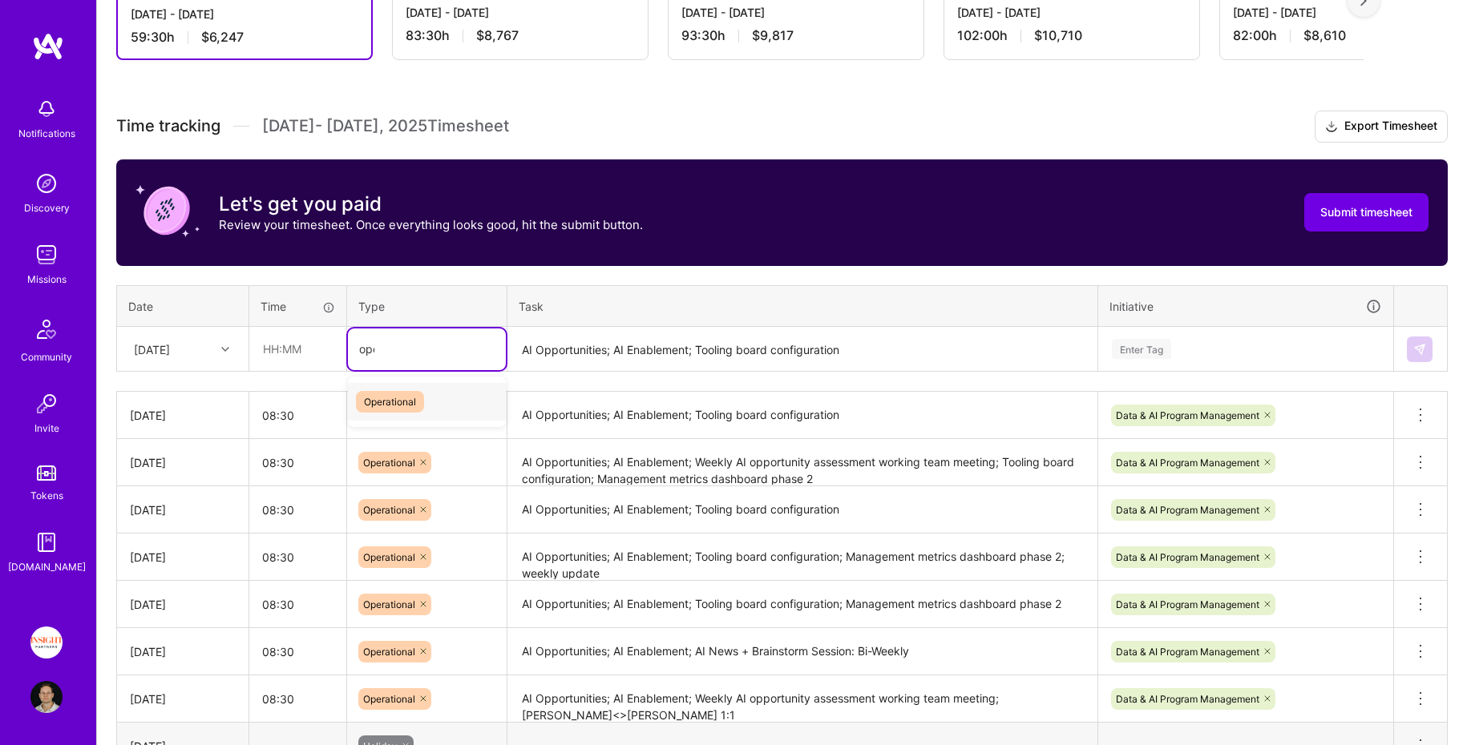
type input "oper"
click at [309, 343] on input "text" at bounding box center [297, 349] width 95 height 42
type input "08:30"
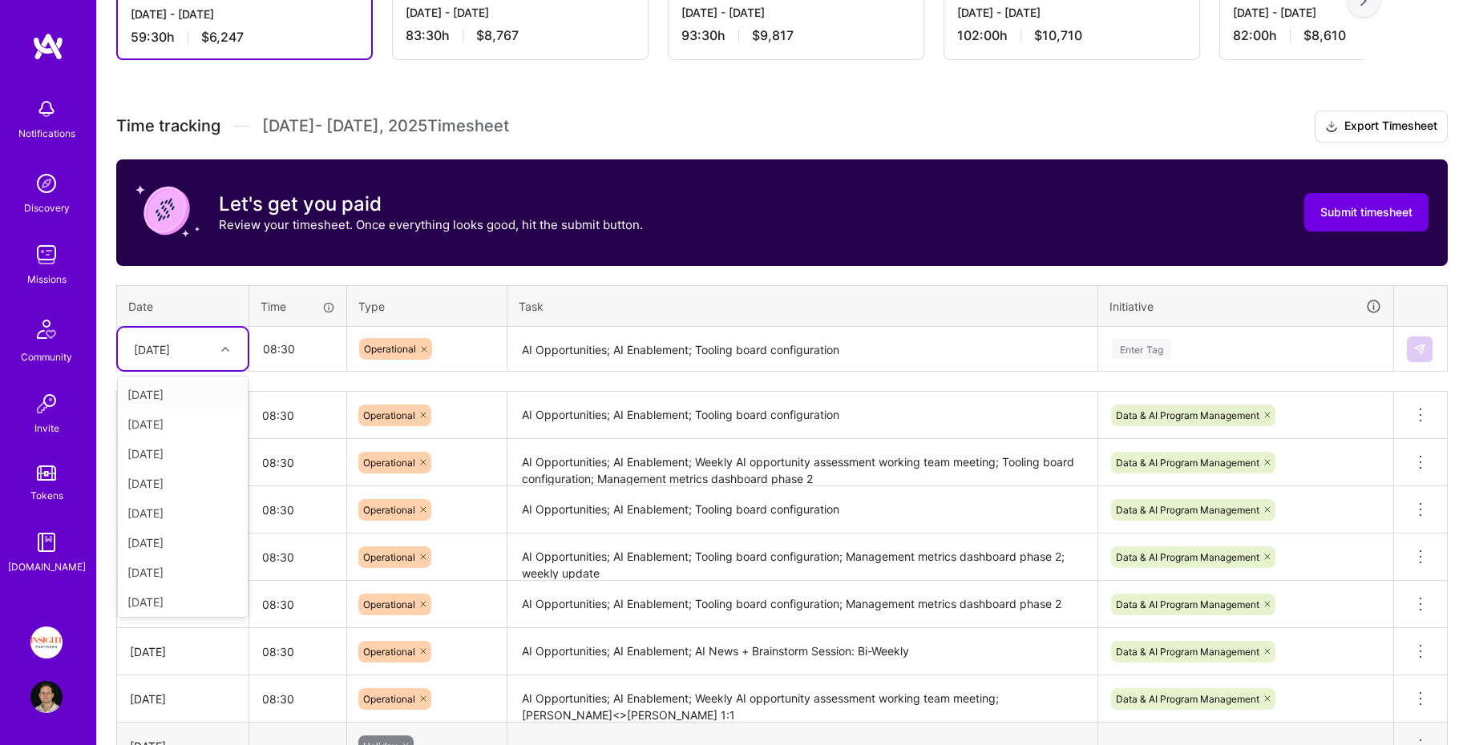
click at [155, 332] on div "[DATE]" at bounding box center [183, 349] width 130 height 42
click at [171, 553] on div "[DATE]" at bounding box center [183, 551] width 130 height 30
click at [1188, 339] on div "Enter Tag" at bounding box center [1245, 349] width 271 height 20
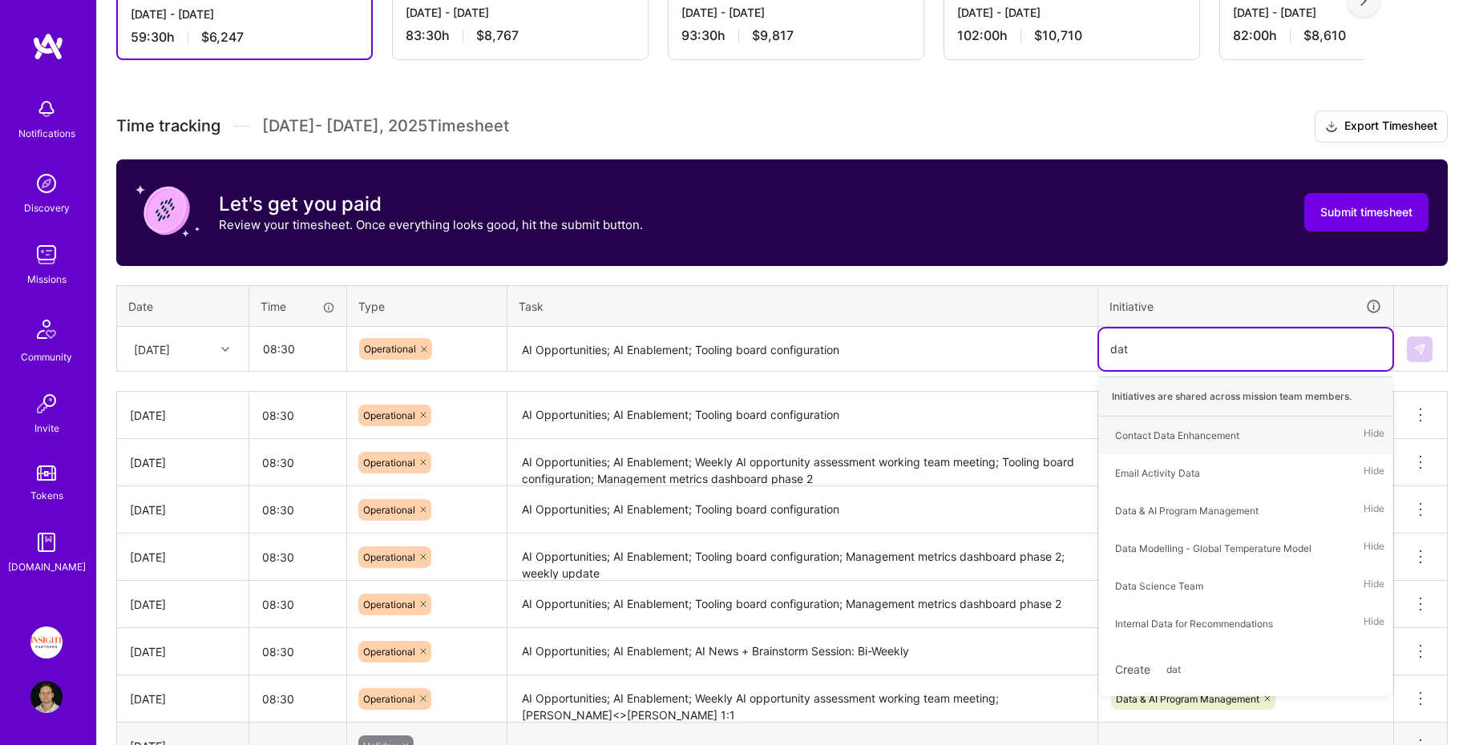
type input "data"
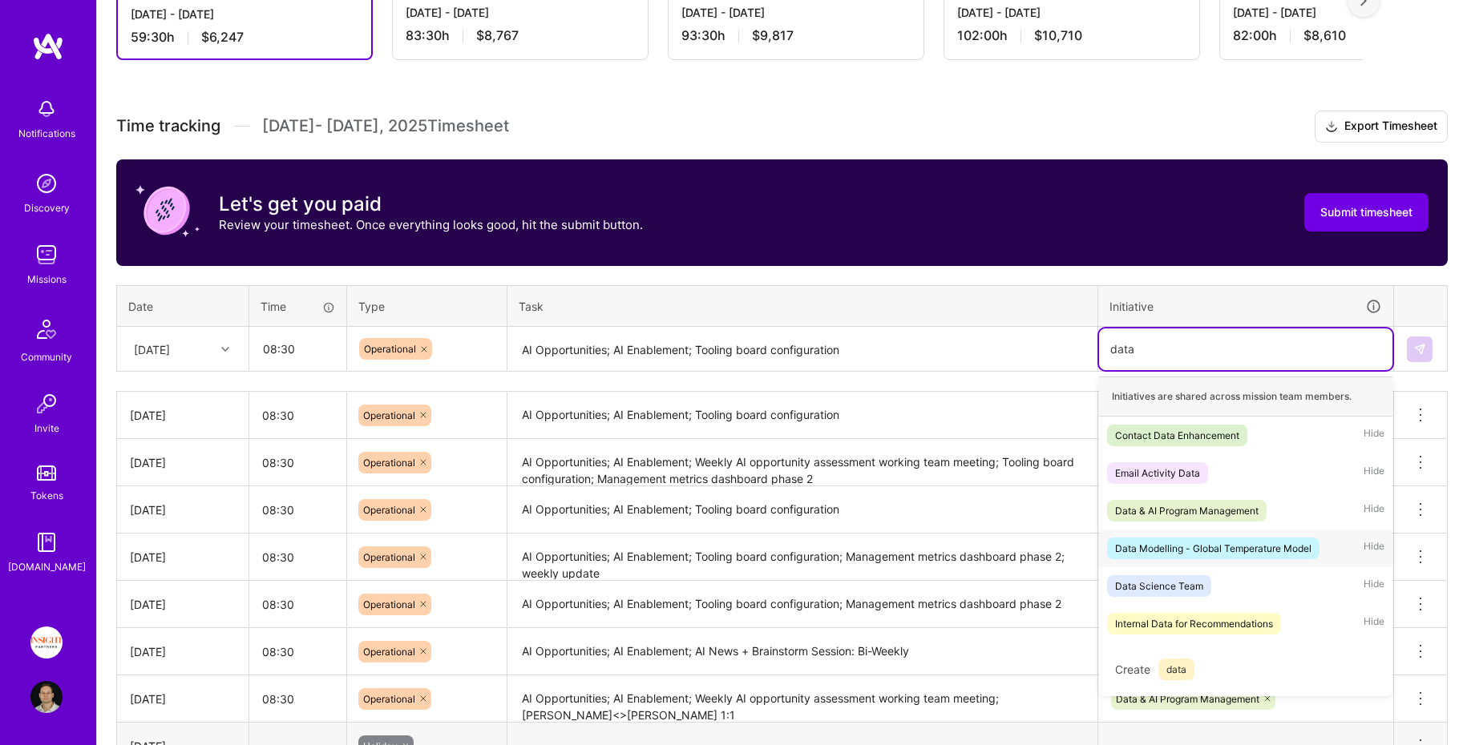
click at [1236, 519] on div "Data & AI Program Management Hide" at bounding box center [1245, 511] width 293 height 38
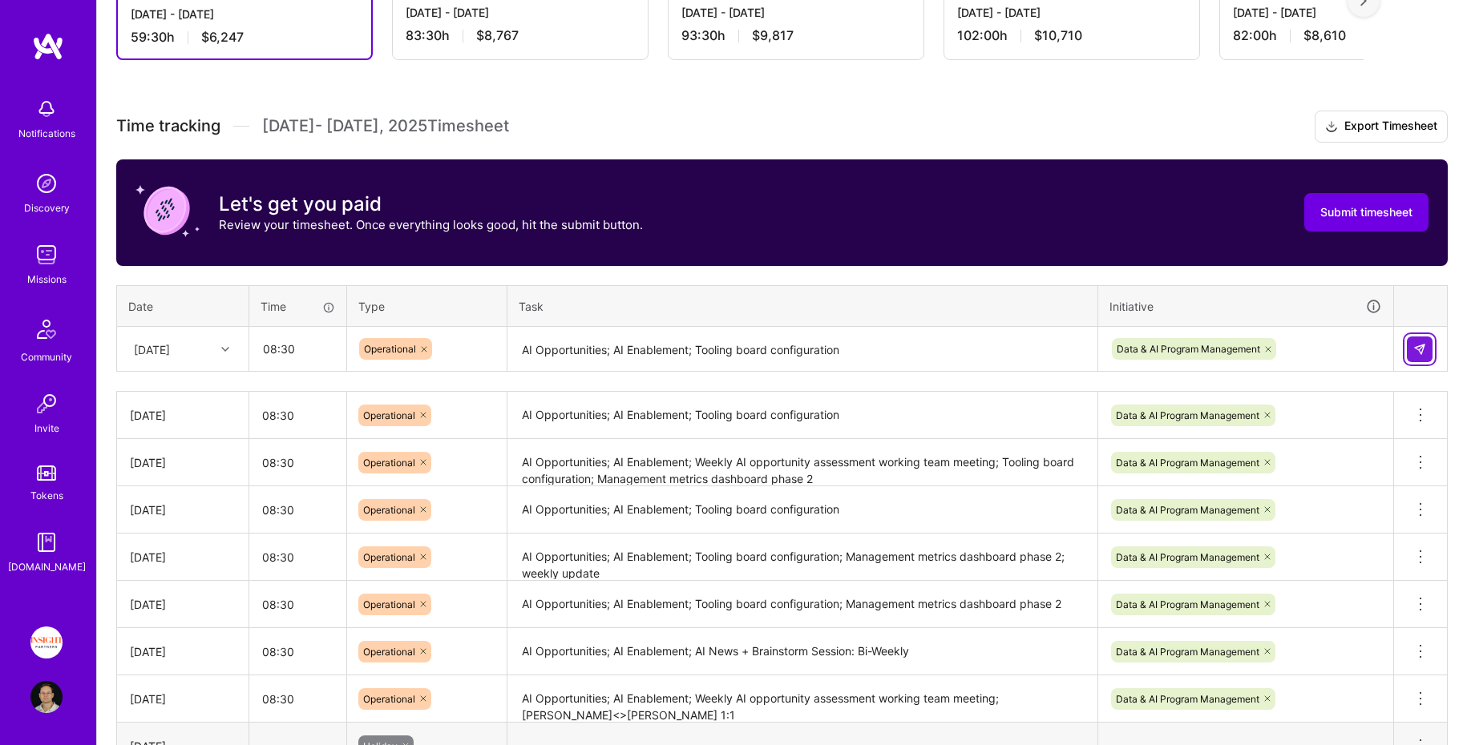
click at [1415, 343] on img at bounding box center [1419, 349] width 13 height 13
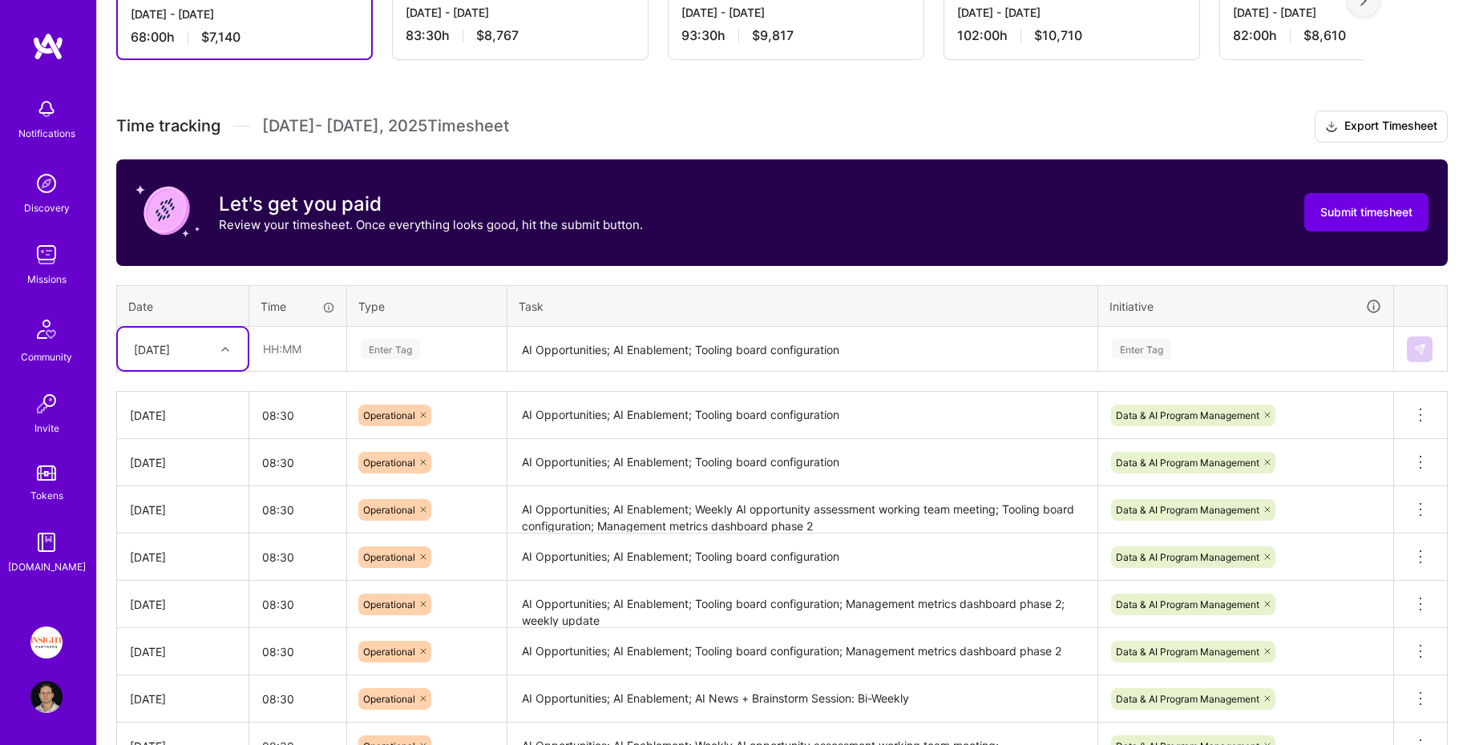
click at [636, 353] on textarea "AI Opportunities; AI Enablement; Tooling board configuration" at bounding box center [802, 350] width 587 height 42
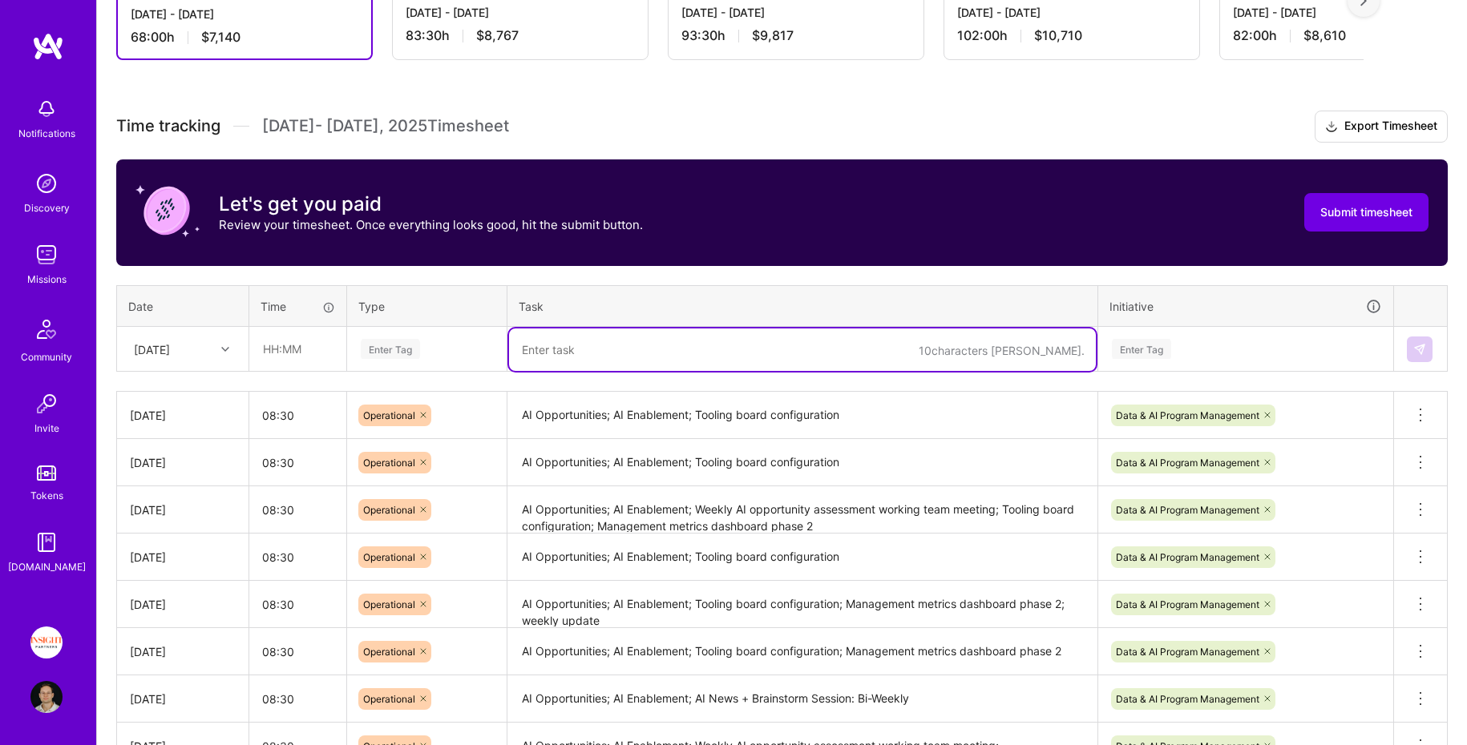
paste textarea "AI Opportunities; AI Enablement; Tooling board configuration; weekly update"
type textarea "AI Opportunities; AI Enablement; Tooling board configuration; weekly update"
click at [456, 346] on div "Enter Tag" at bounding box center [426, 349] width 135 height 20
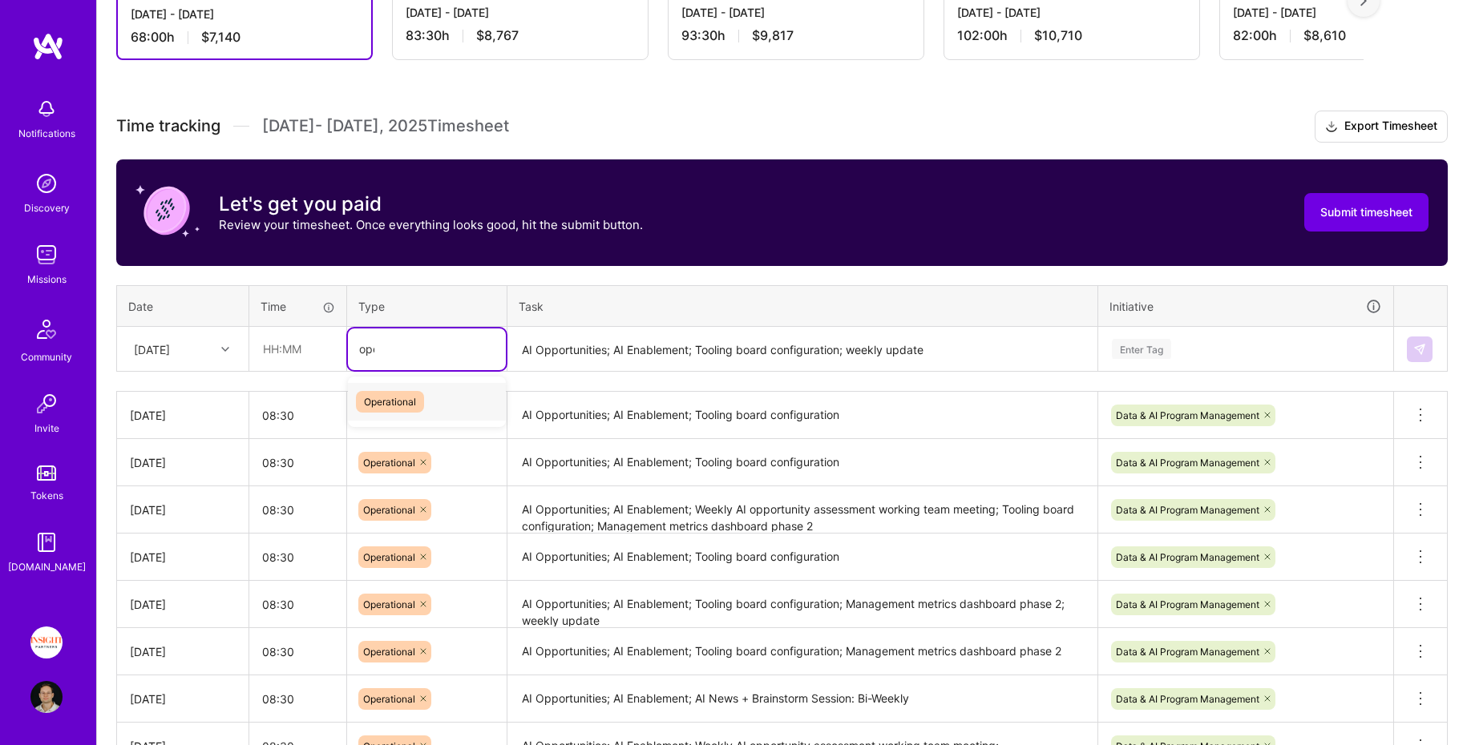
type input "oper"
click at [309, 345] on input "text" at bounding box center [297, 349] width 95 height 42
type input "08:30"
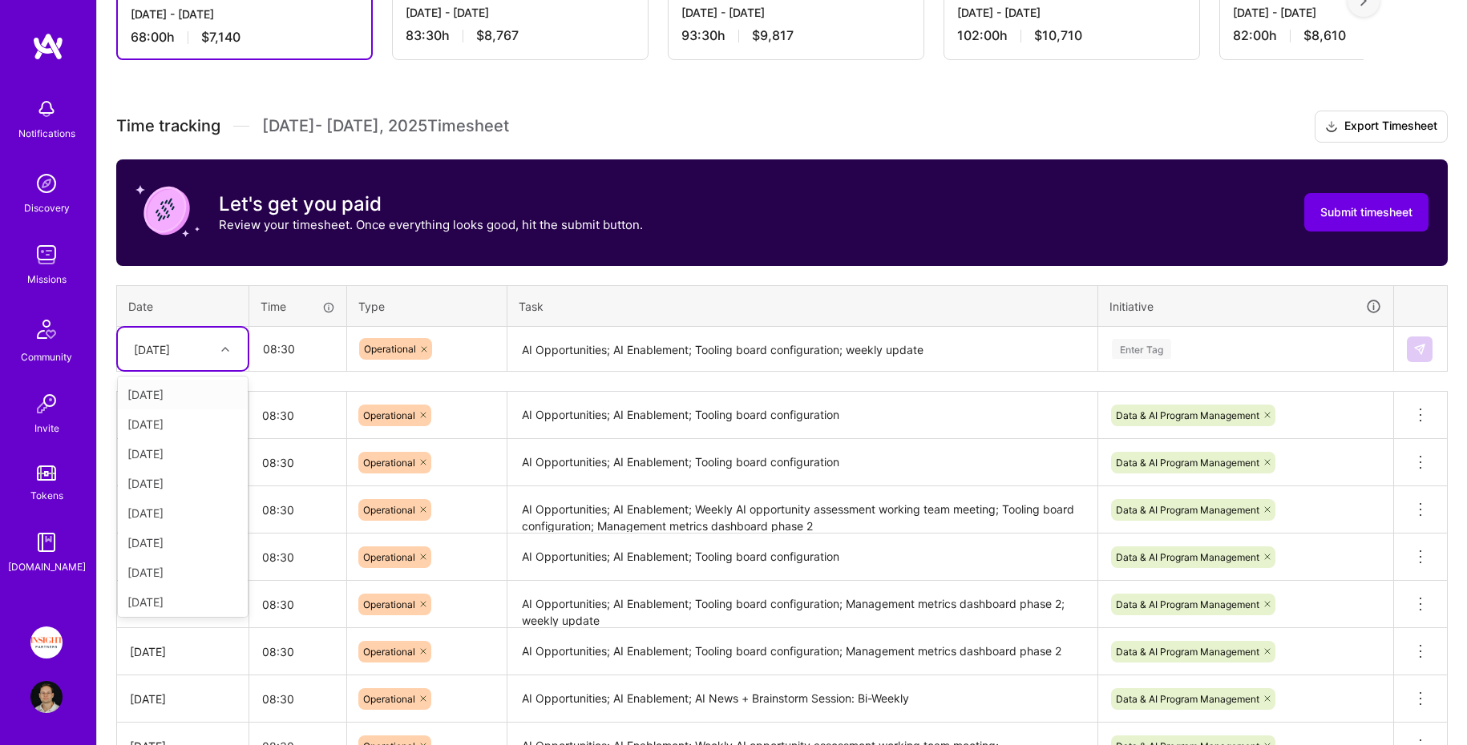
click at [170, 353] on div "[DATE]" at bounding box center [152, 349] width 36 height 17
click at [169, 548] on div "[DATE]" at bounding box center [183, 563] width 130 height 30
click at [1201, 359] on div "Enter Tag" at bounding box center [1245, 350] width 293 height 42
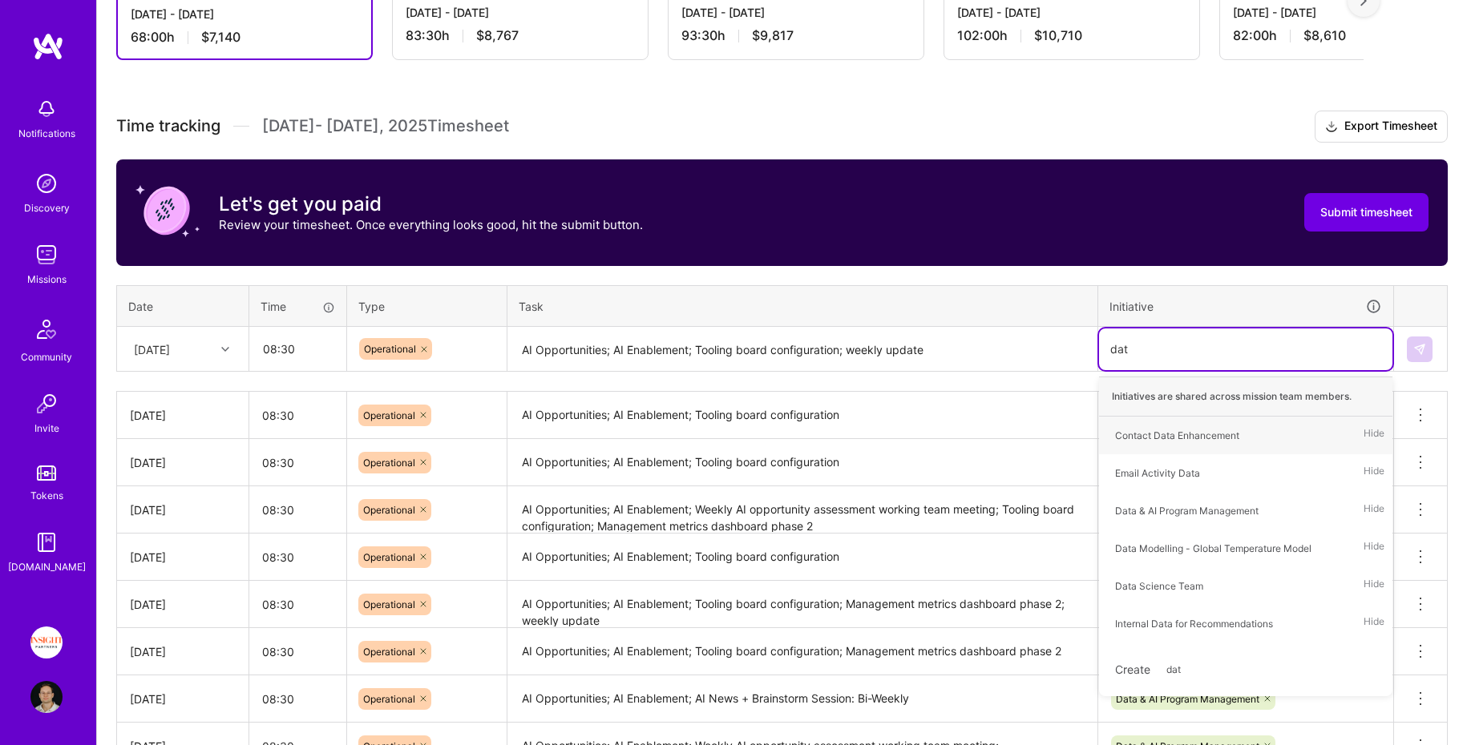
type input "data"
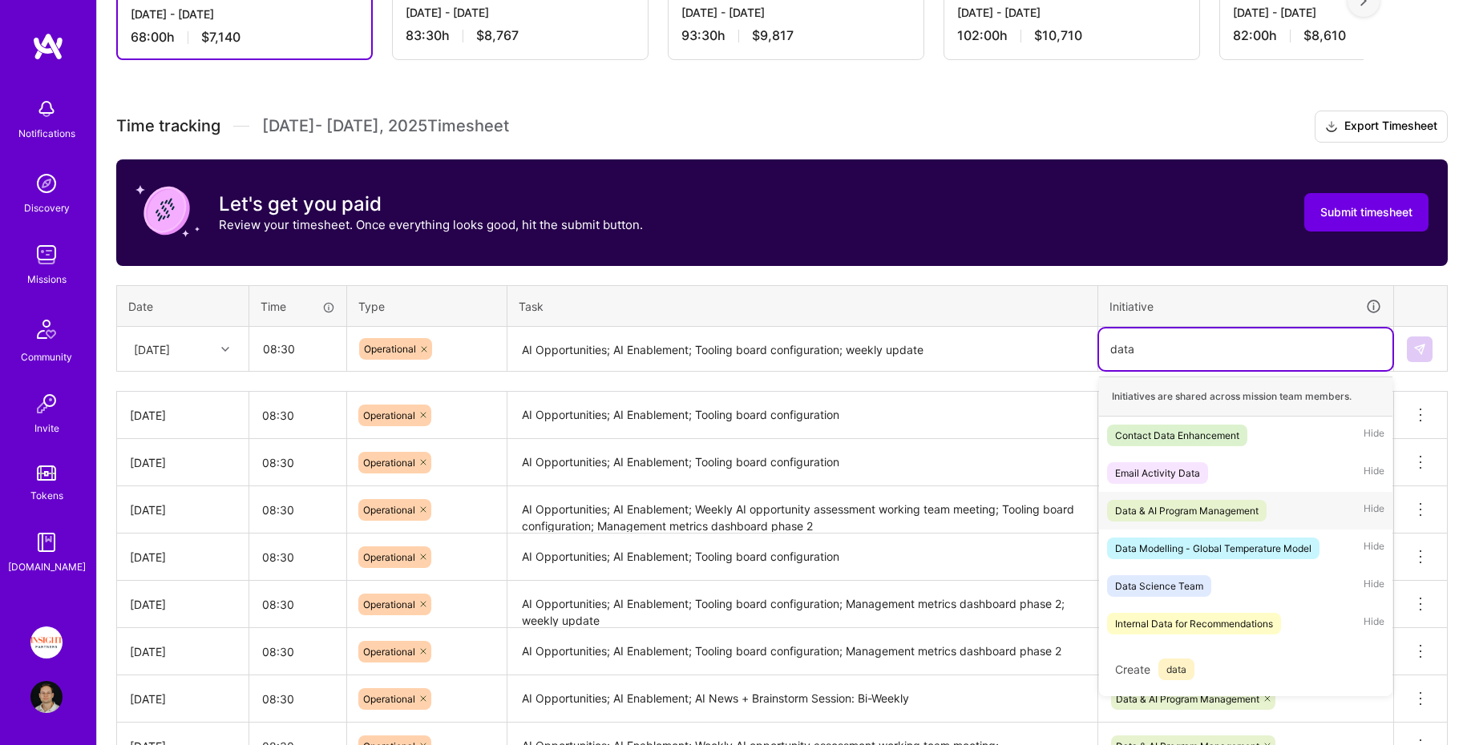
click at [1210, 507] on div "Data & AI Program Management" at bounding box center [1186, 510] width 143 height 17
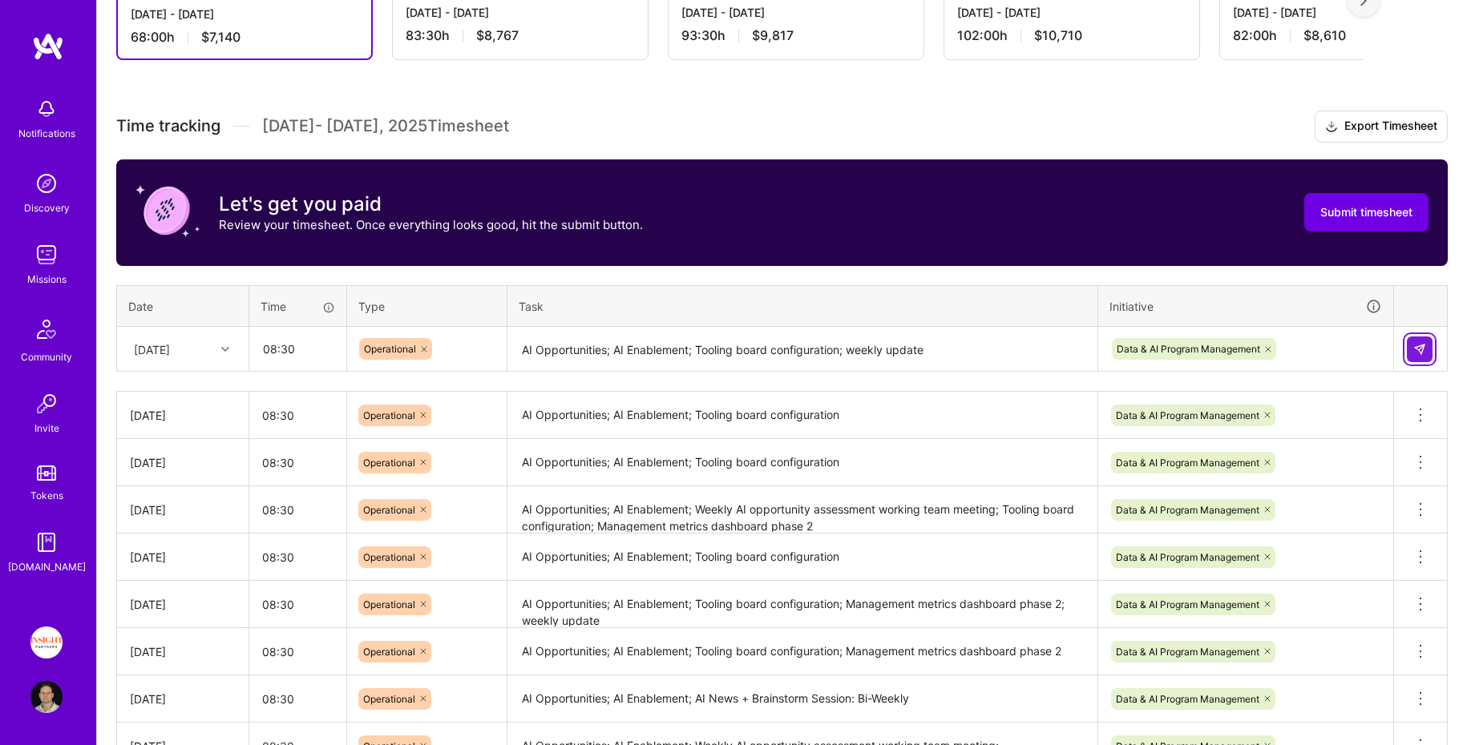
click at [1427, 337] on button at bounding box center [1420, 350] width 26 height 26
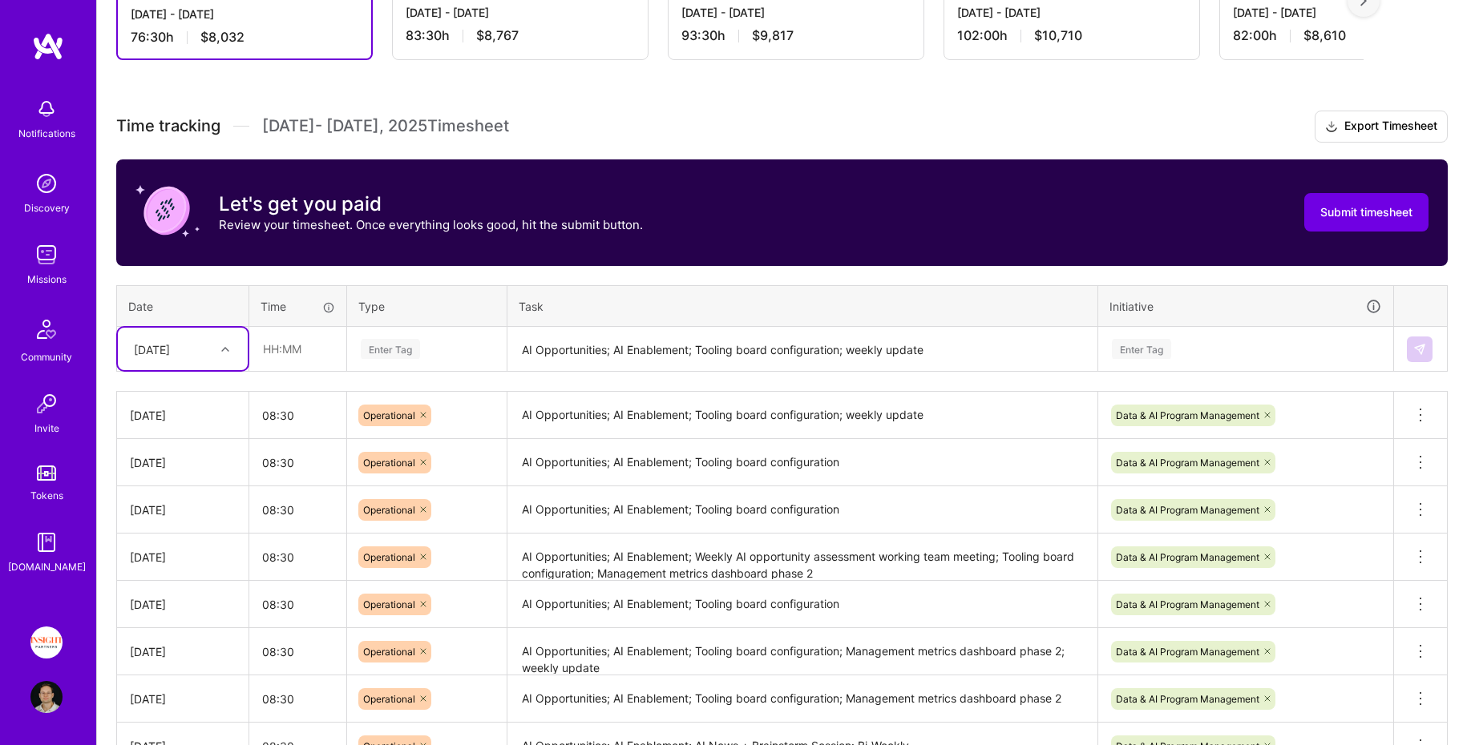
click at [591, 327] on td "AI Opportunities; AI Enablement; Tooling board configuration; weekly update" at bounding box center [802, 349] width 591 height 45
click at [608, 341] on textarea "AI Opportunities; AI Enablement; Tooling board configuration; weekly update" at bounding box center [802, 350] width 587 height 42
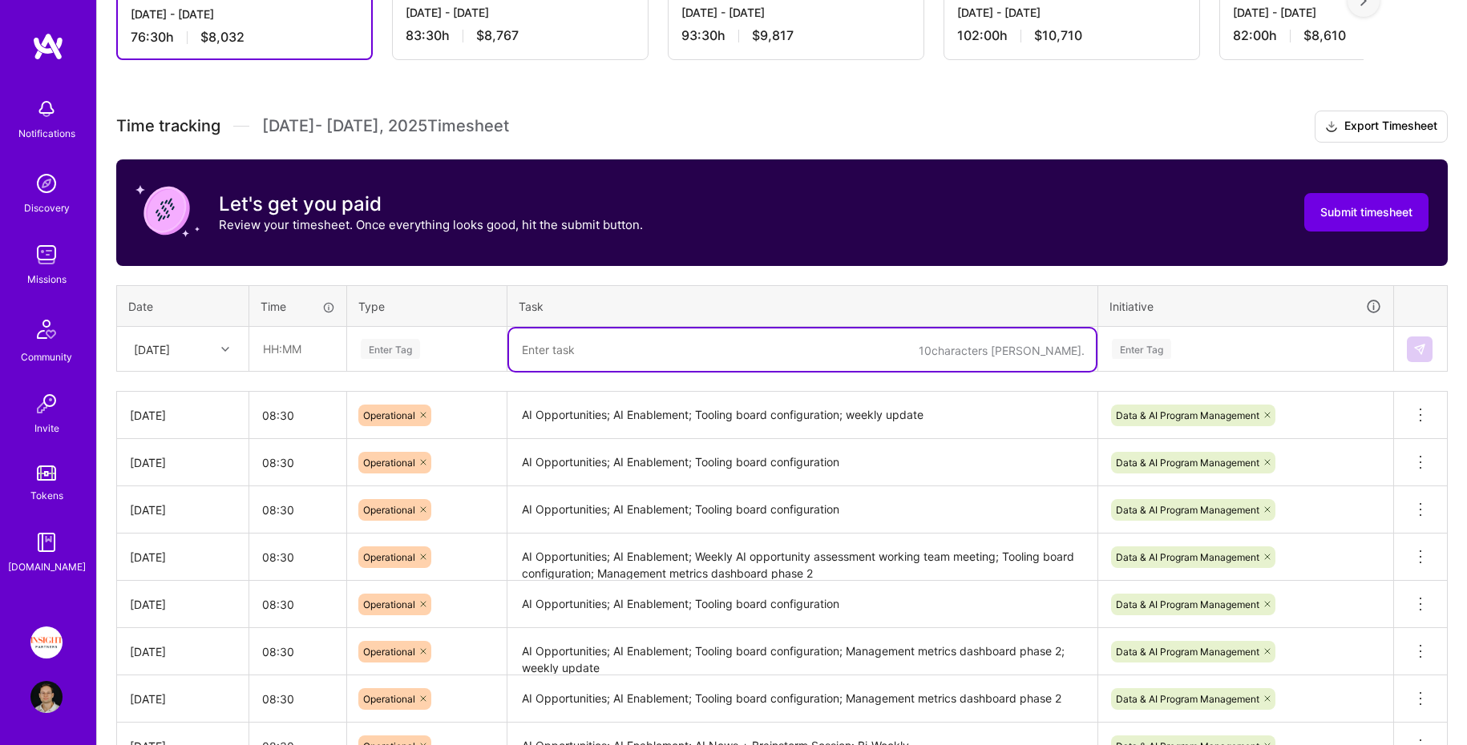
paste textarea "AI Opportunities; AI Enablement; Tooling board configuration; RK<>TB 1:1"
type textarea "AI Opportunities; AI Enablement; Tooling board configuration; RK<>TB 1:1"
click at [467, 355] on div "Enter Tag" at bounding box center [426, 349] width 135 height 20
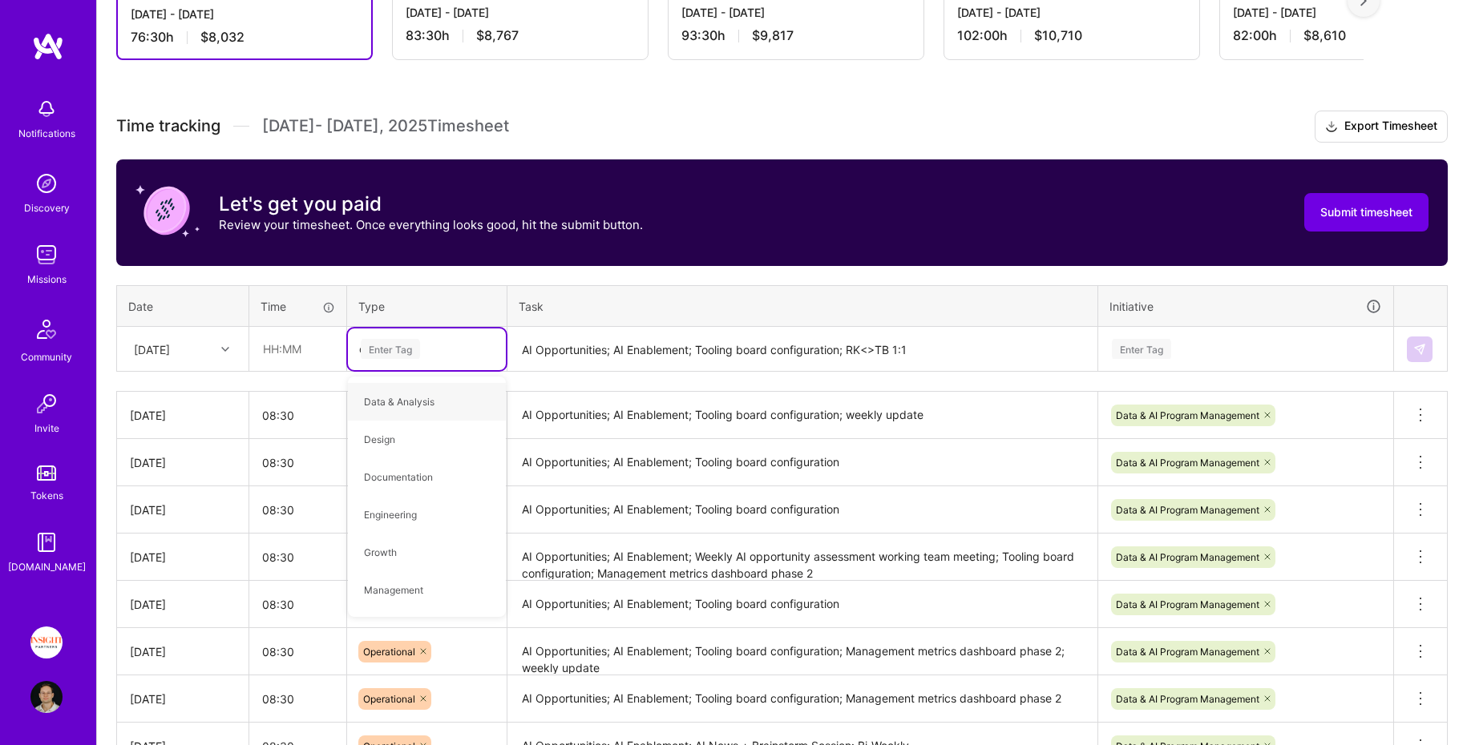
type input "oper"
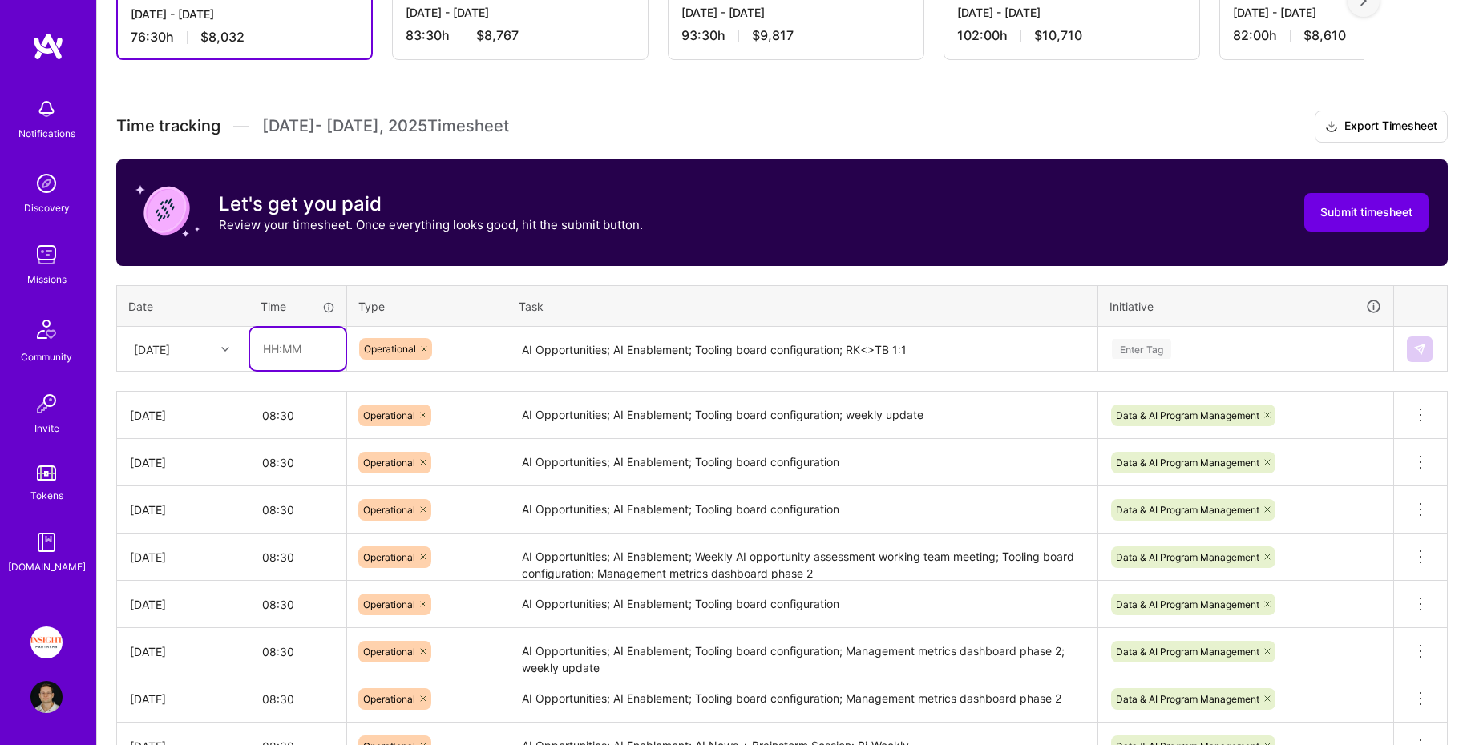
click at [276, 361] on input "text" at bounding box center [297, 349] width 95 height 42
type input "08:30"
click at [172, 365] on div "[DATE]" at bounding box center [183, 349] width 130 height 42
click at [169, 599] on div "[DATE]" at bounding box center [183, 600] width 130 height 30
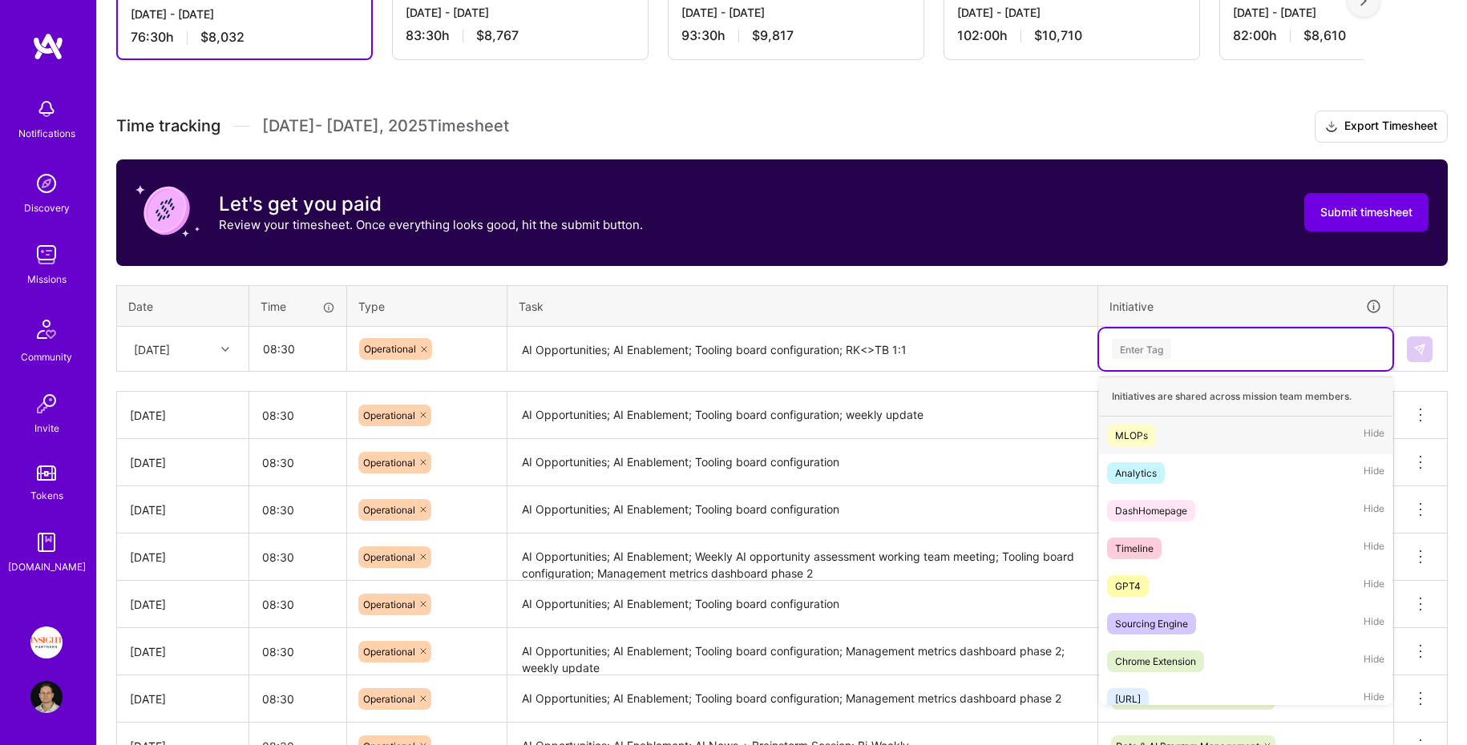
click at [1269, 340] on div "Enter Tag" at bounding box center [1245, 349] width 271 height 20
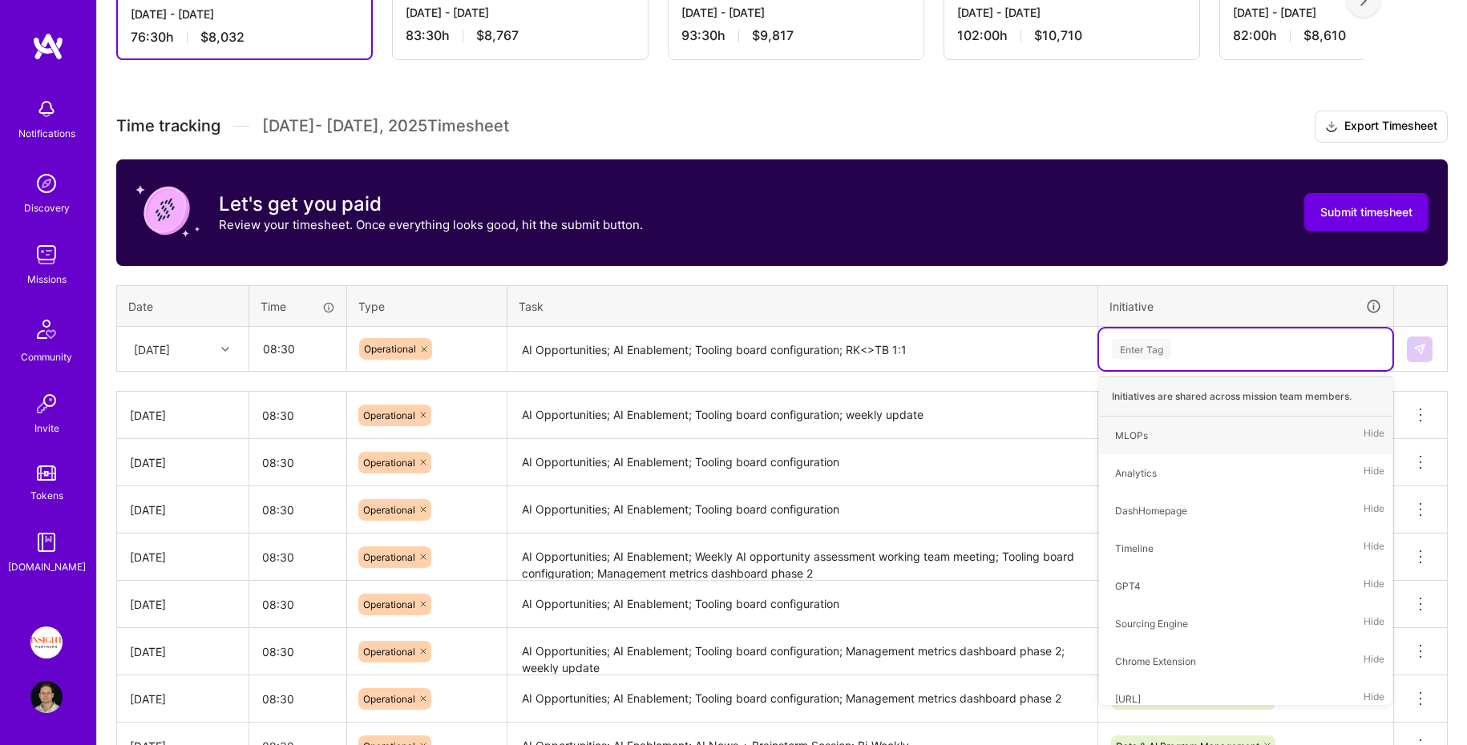
type input "c"
type input "data"
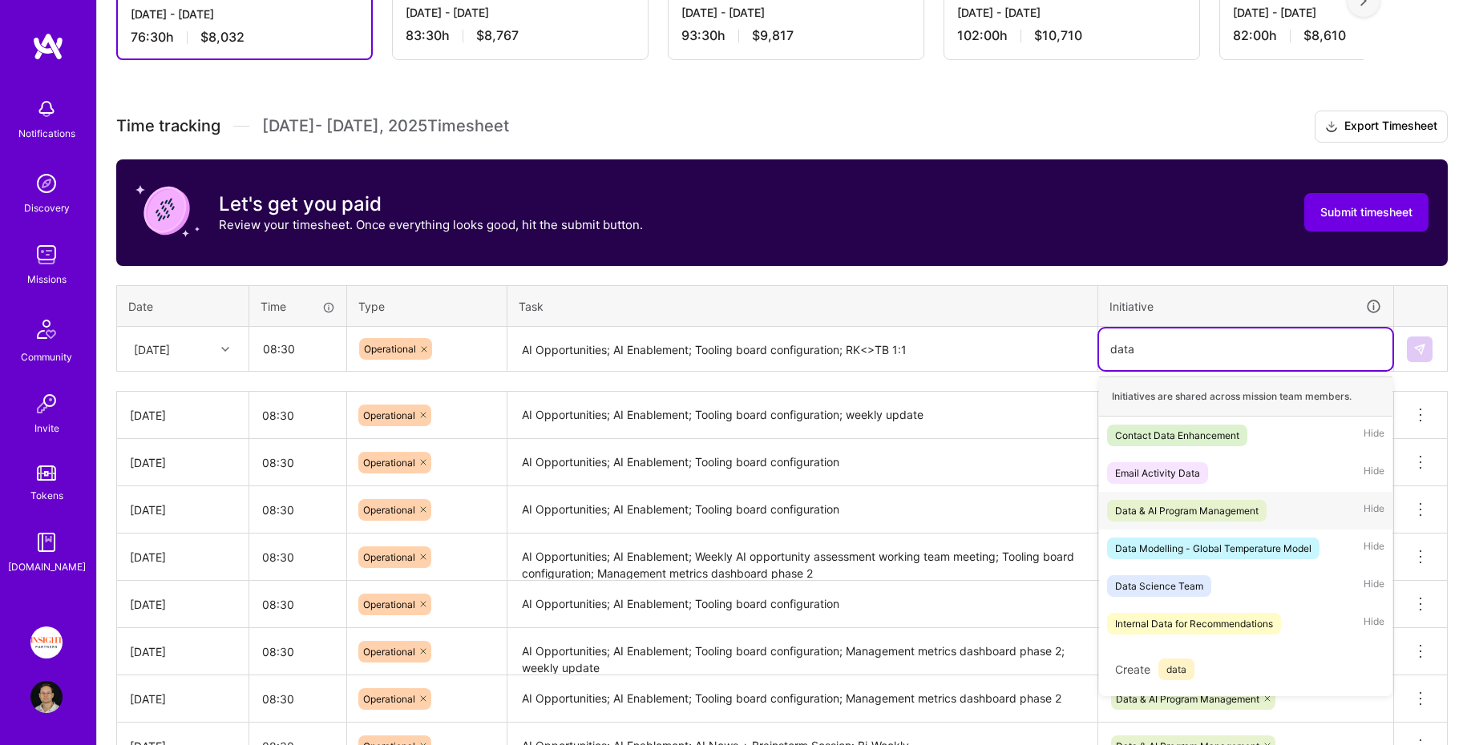
click at [1239, 503] on div "Data & AI Program Management" at bounding box center [1186, 510] width 143 height 17
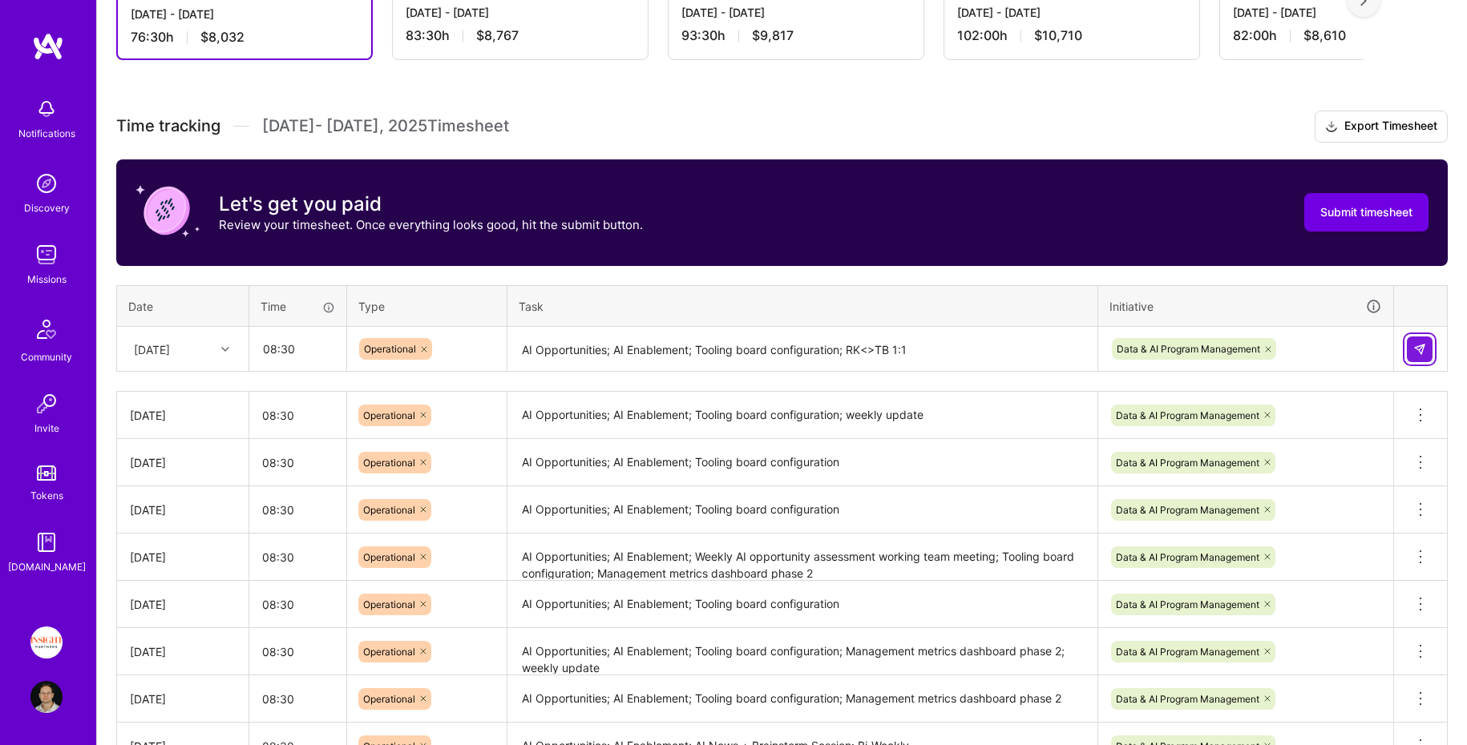
click at [1416, 353] on button at bounding box center [1420, 350] width 26 height 26
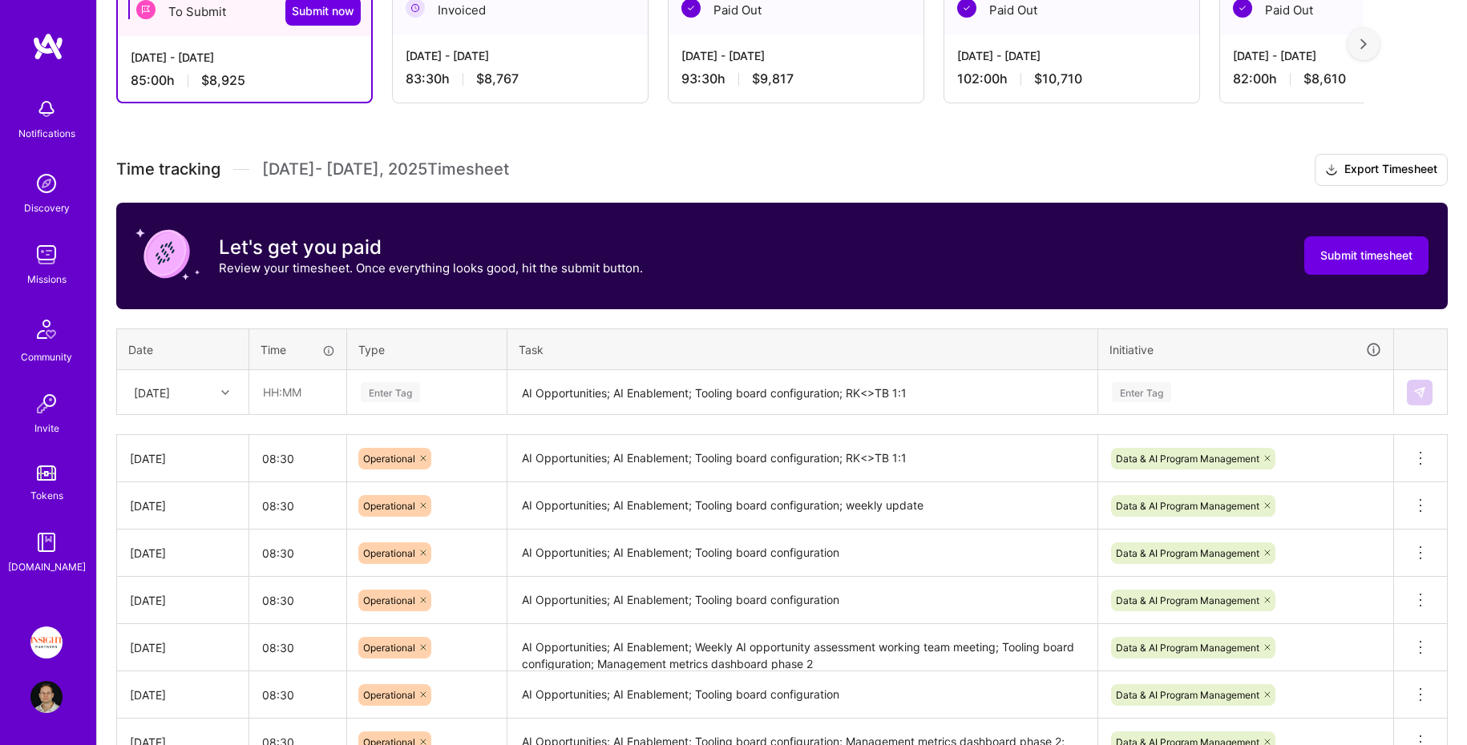
scroll to position [116, 0]
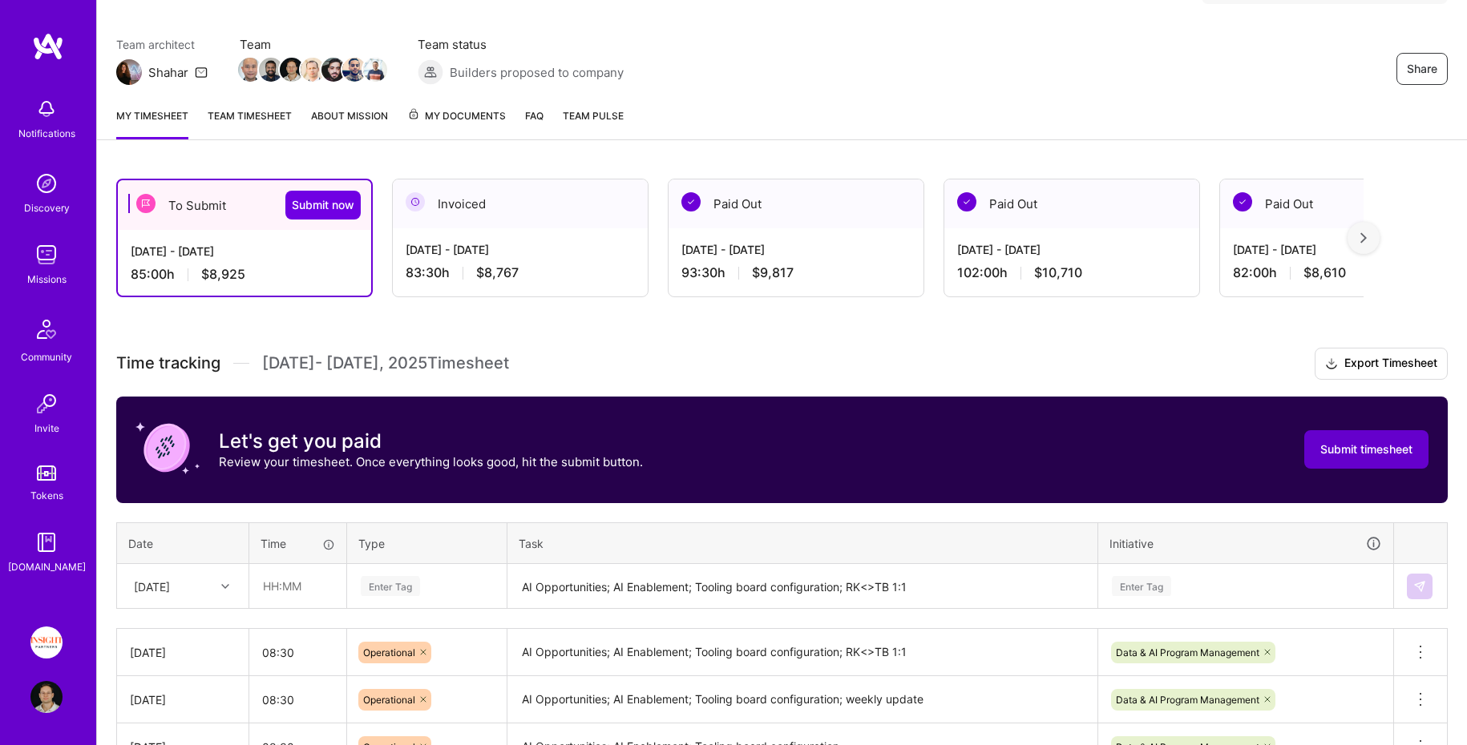
click at [1358, 451] on span "Submit timesheet" at bounding box center [1366, 450] width 92 height 16
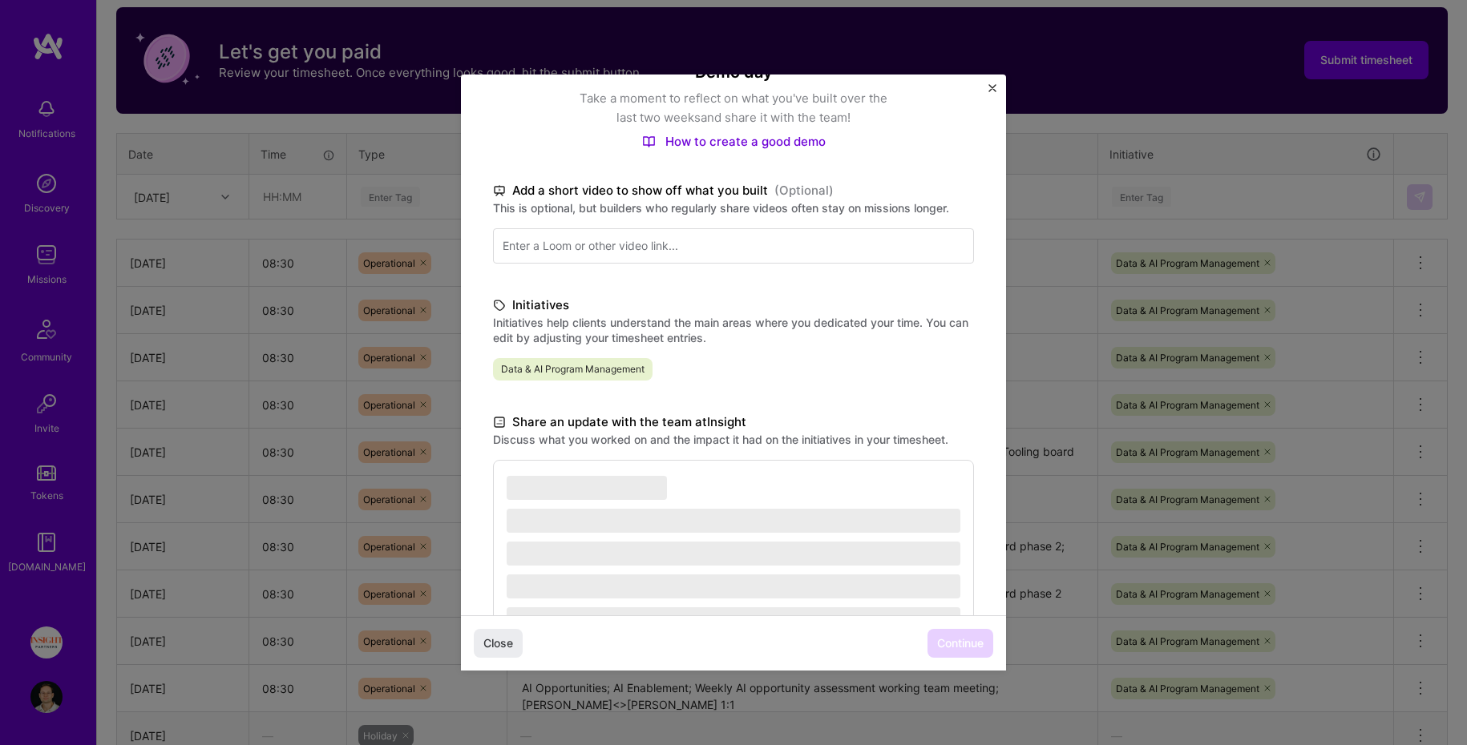
scroll to position [256, 0]
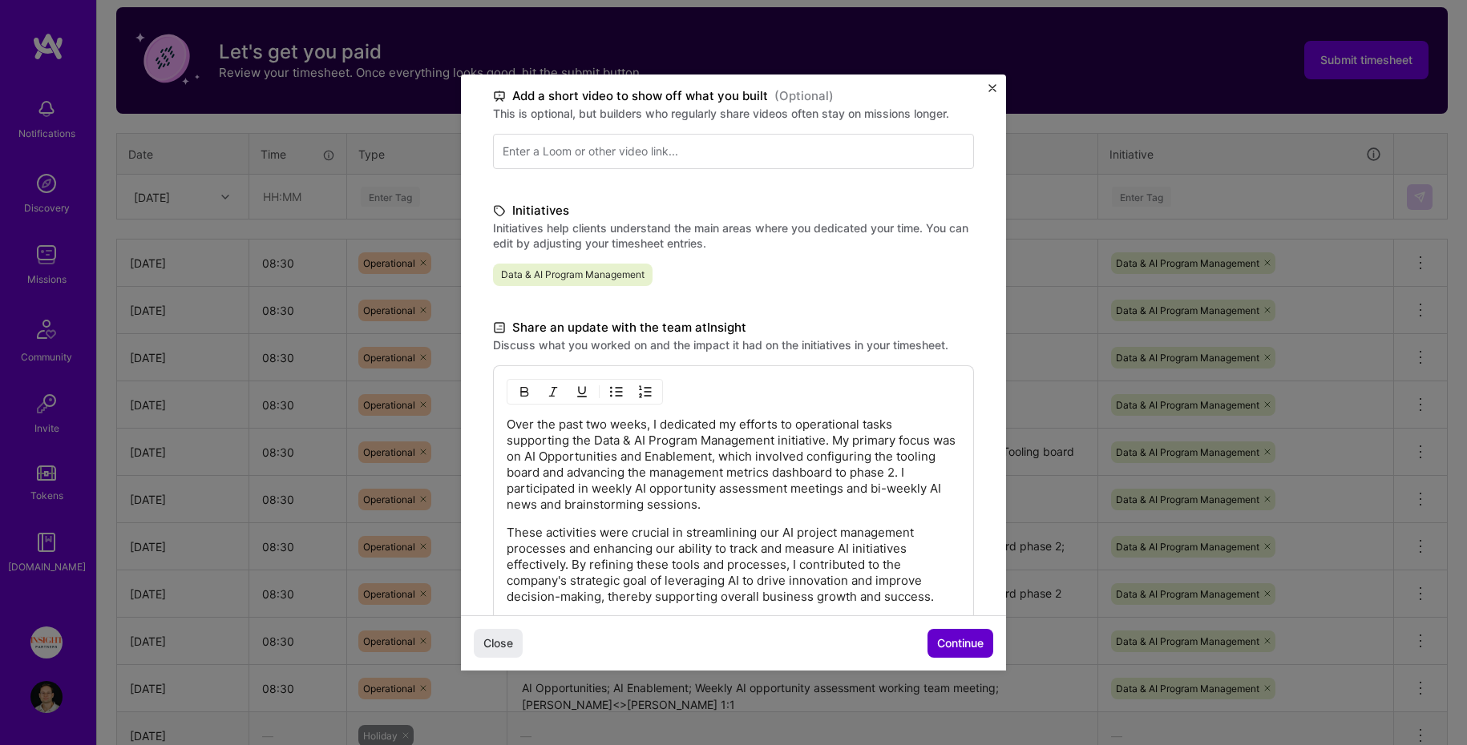
click at [954, 642] on span "Continue" at bounding box center [960, 644] width 46 height 16
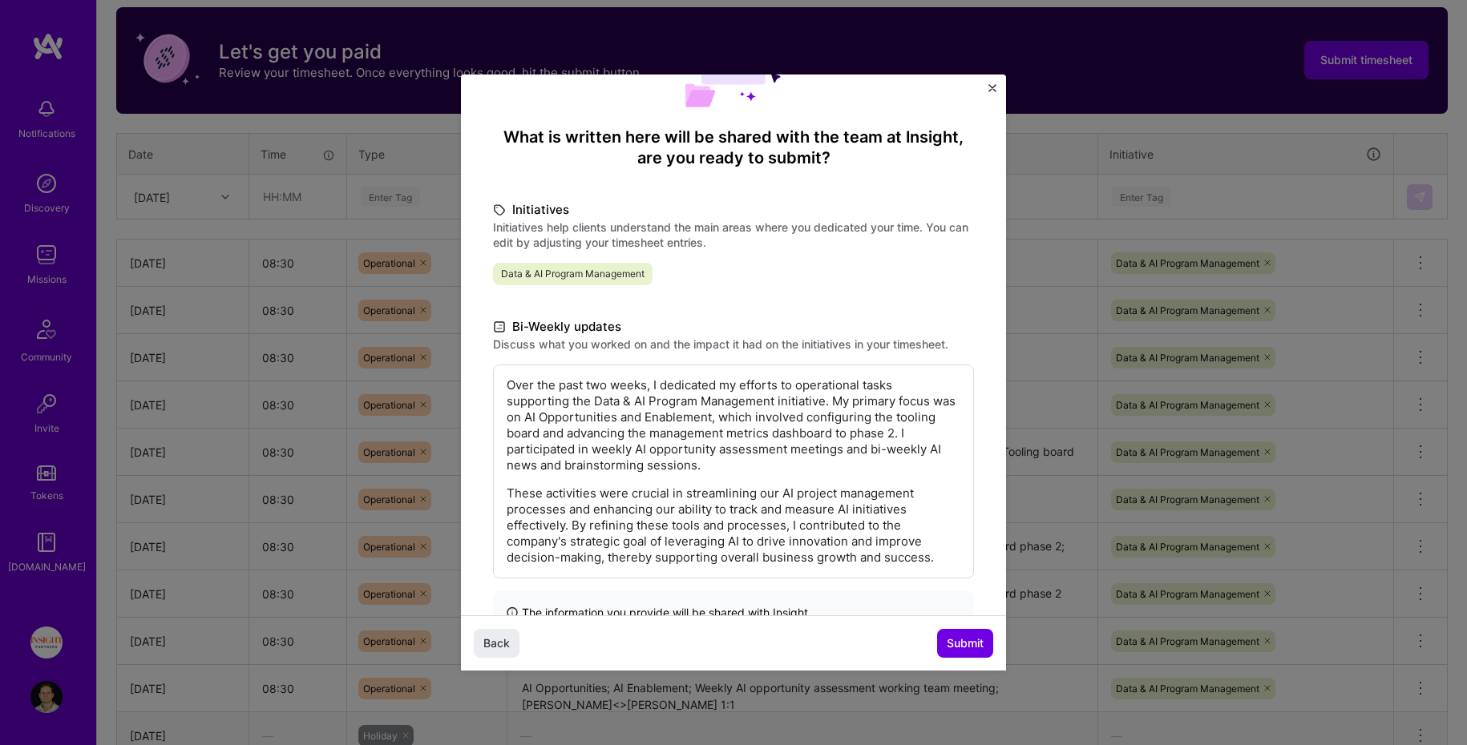
scroll to position [147, 0]
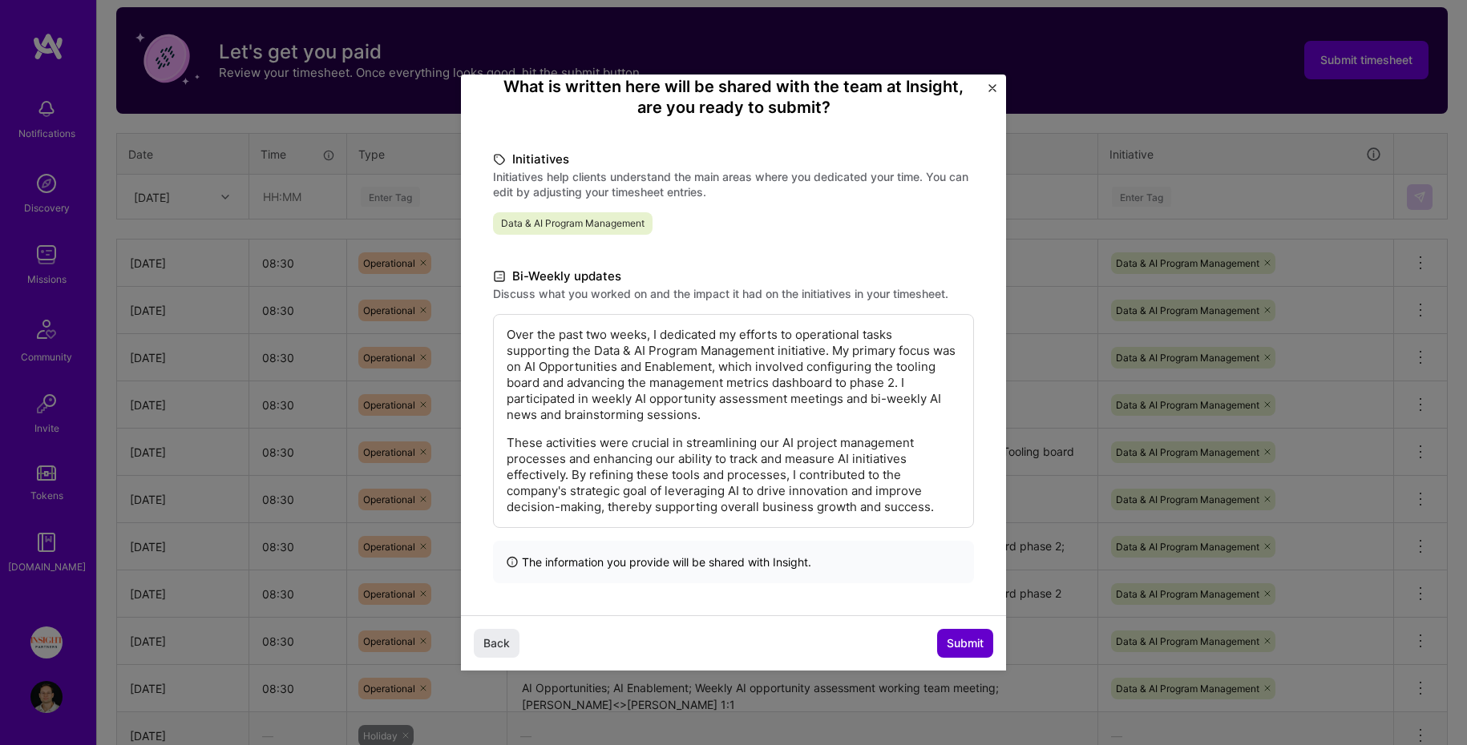
click at [958, 636] on span "Submit" at bounding box center [964, 644] width 37 height 16
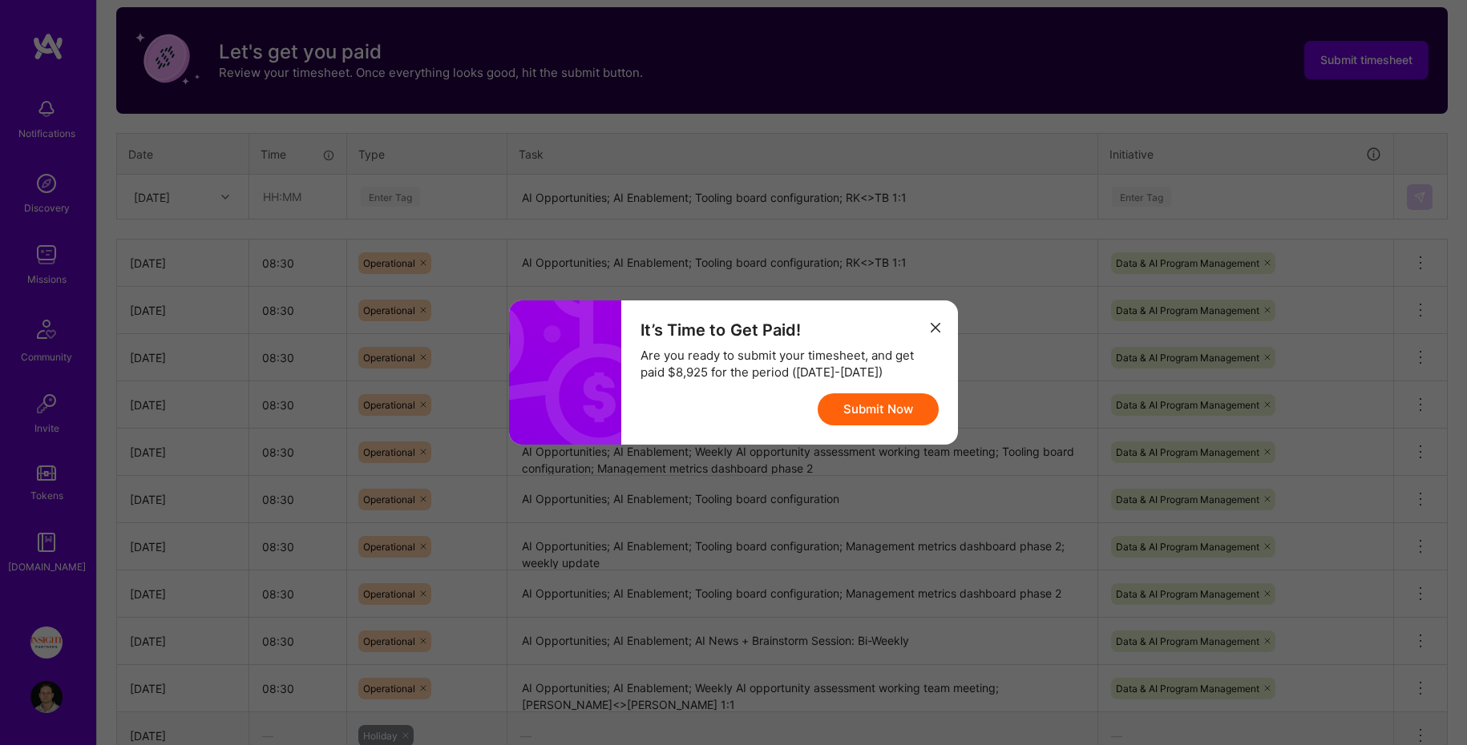
click at [870, 408] on button "Submit Now" at bounding box center [877, 410] width 121 height 32
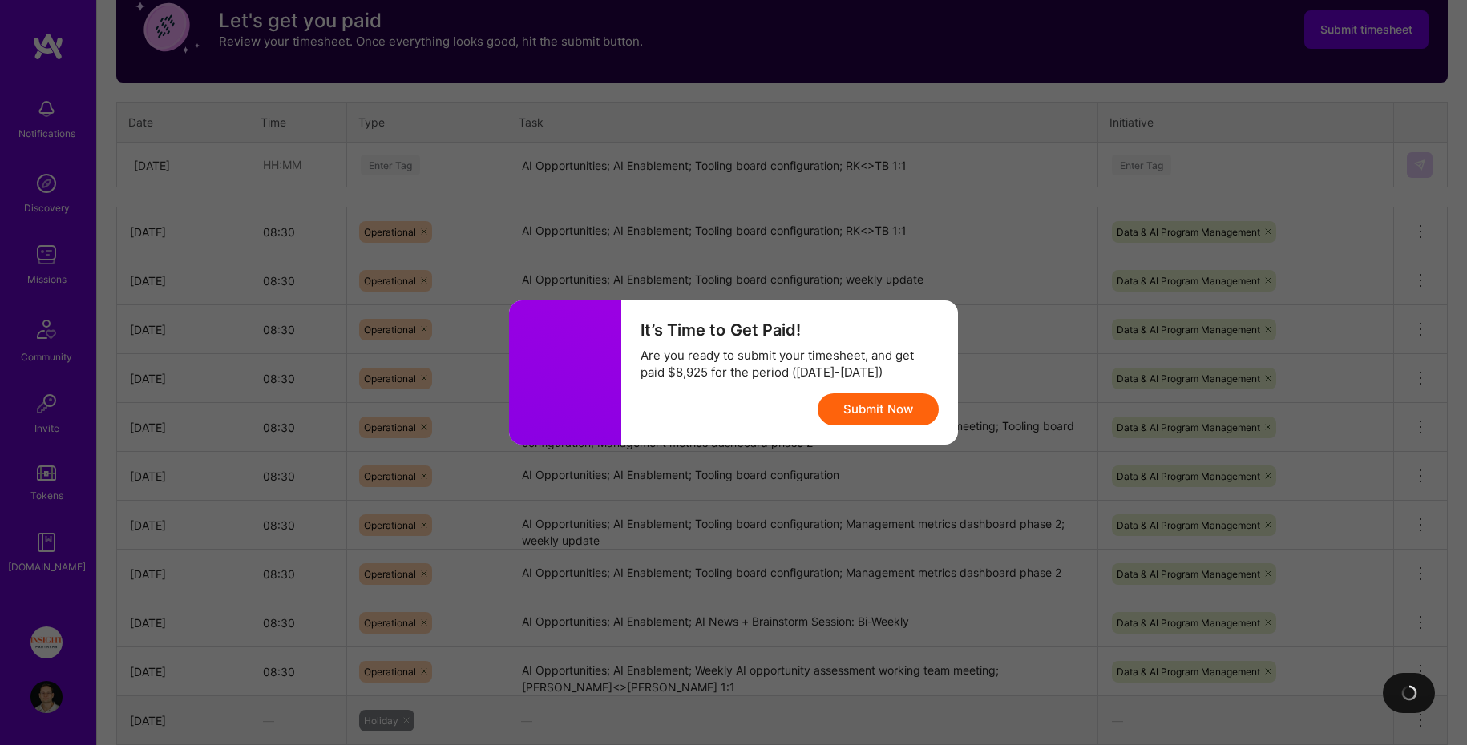
scroll to position [0, 0]
